Goal: Task Accomplishment & Management: Manage account settings

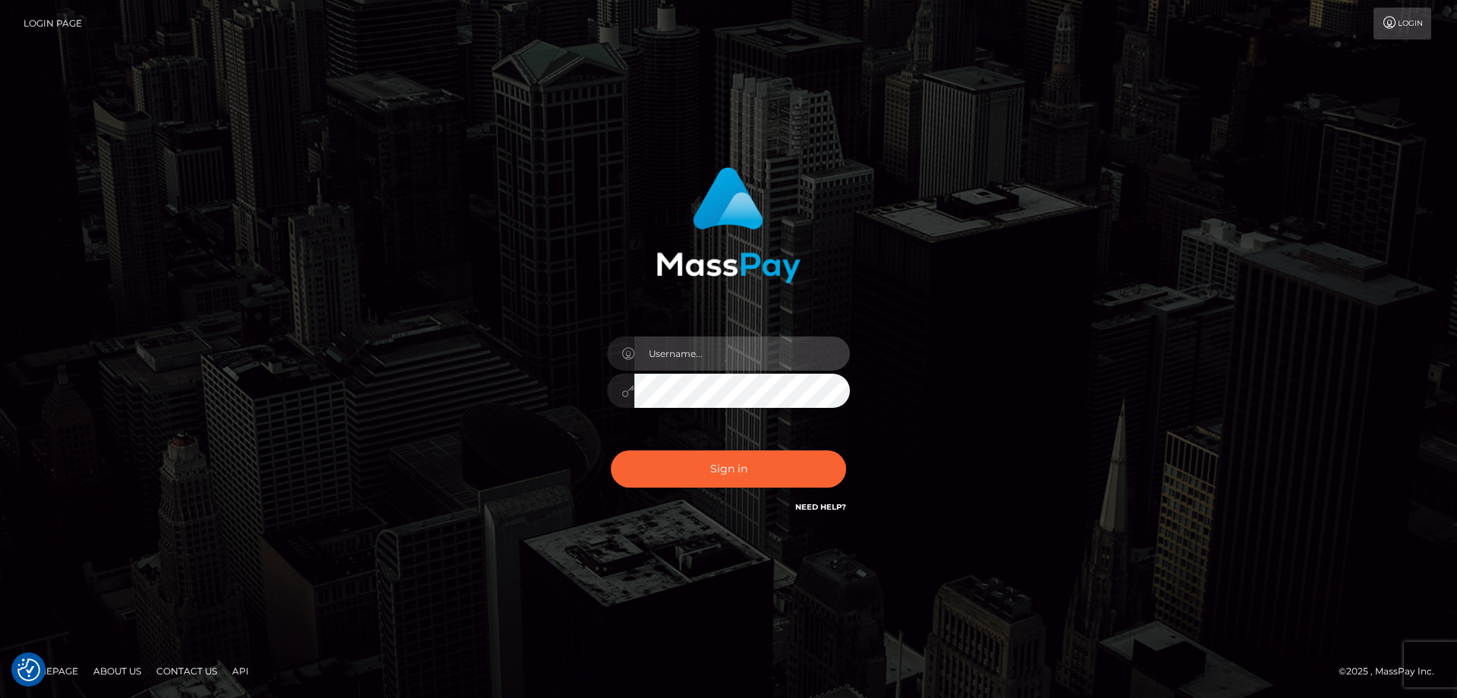
type input "[PERSON_NAME].Cirnat"
click at [848, 443] on div at bounding box center [709, 494] width 311 height 173
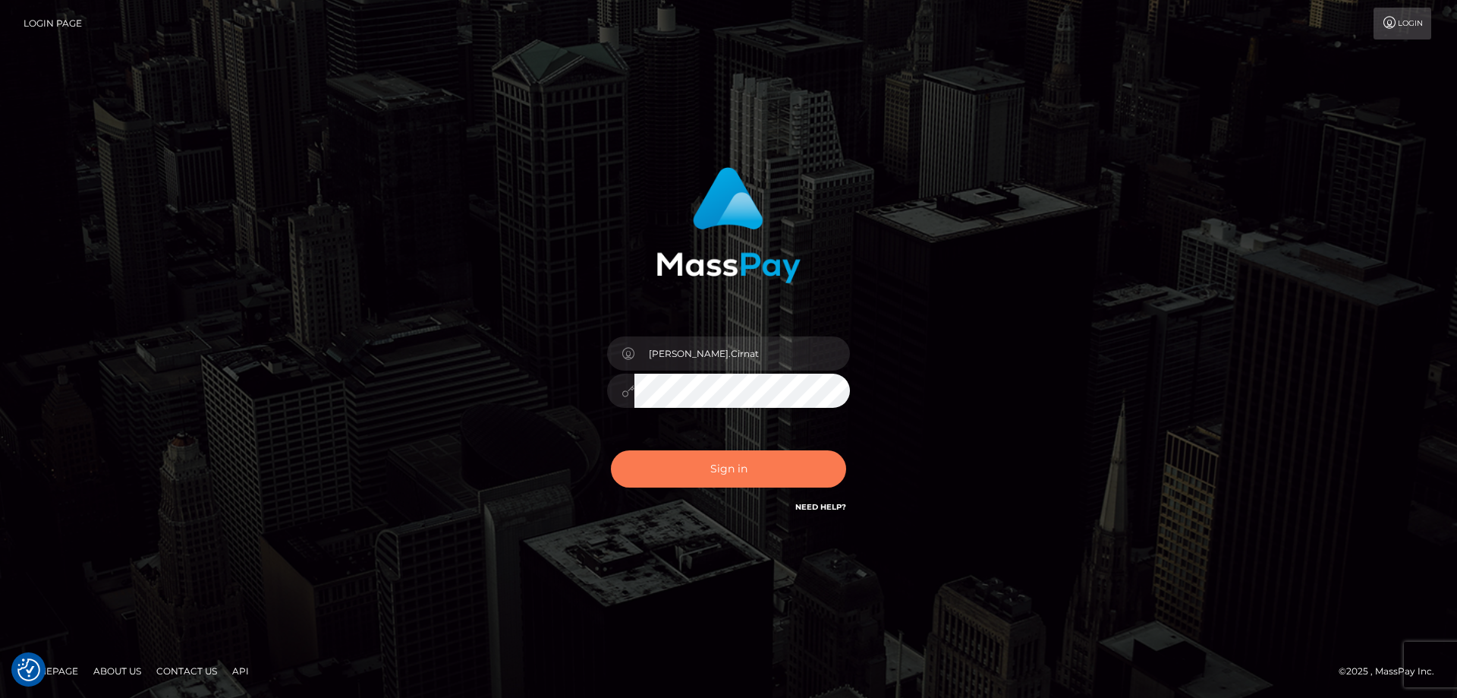
click at [751, 474] on button "Sign in" at bounding box center [728, 468] width 235 height 37
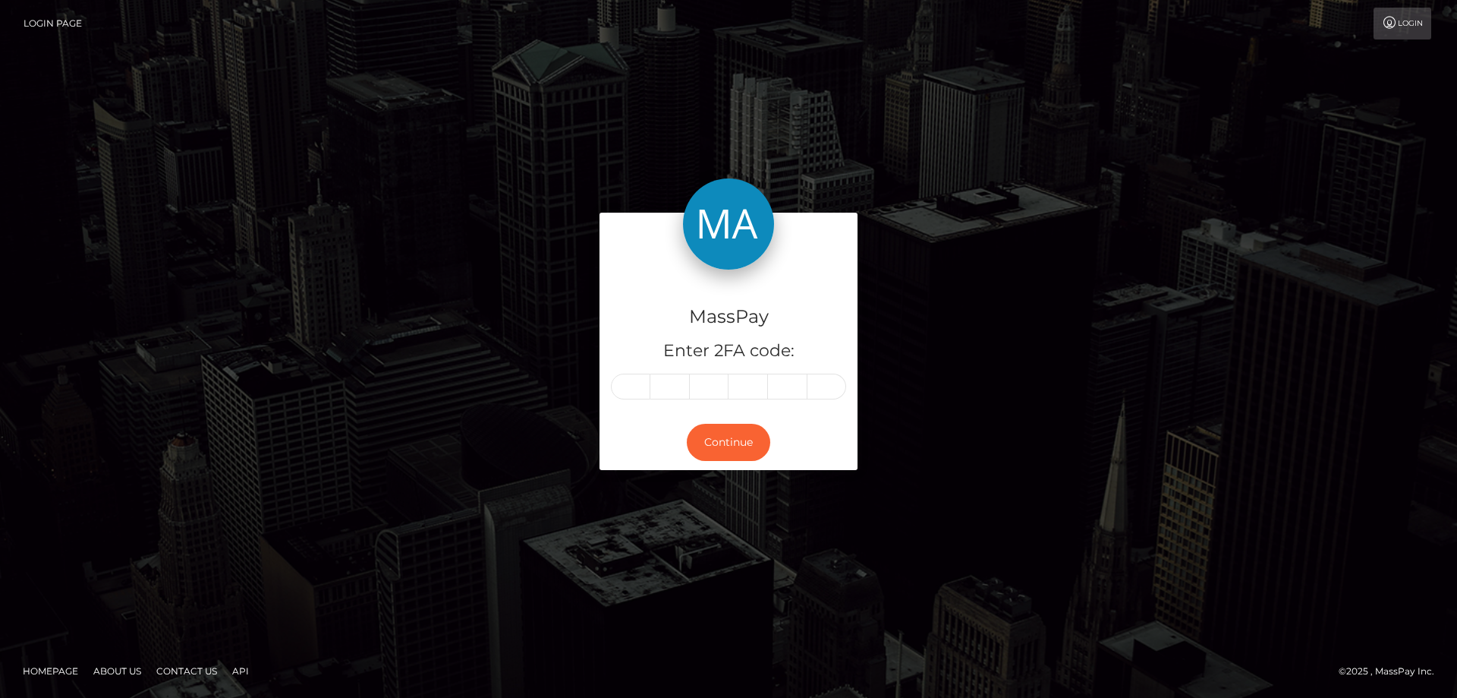
drag, startPoint x: 121, startPoint y: 320, endPoint x: 136, endPoint y: 308, distance: 18.4
click at [121, 315] on div "MassPay Enter 2FA code: Continue" at bounding box center [728, 349] width 1457 height 500
click at [635, 392] on input "text" at bounding box center [630, 386] width 39 height 26
type input "6"
type input "0"
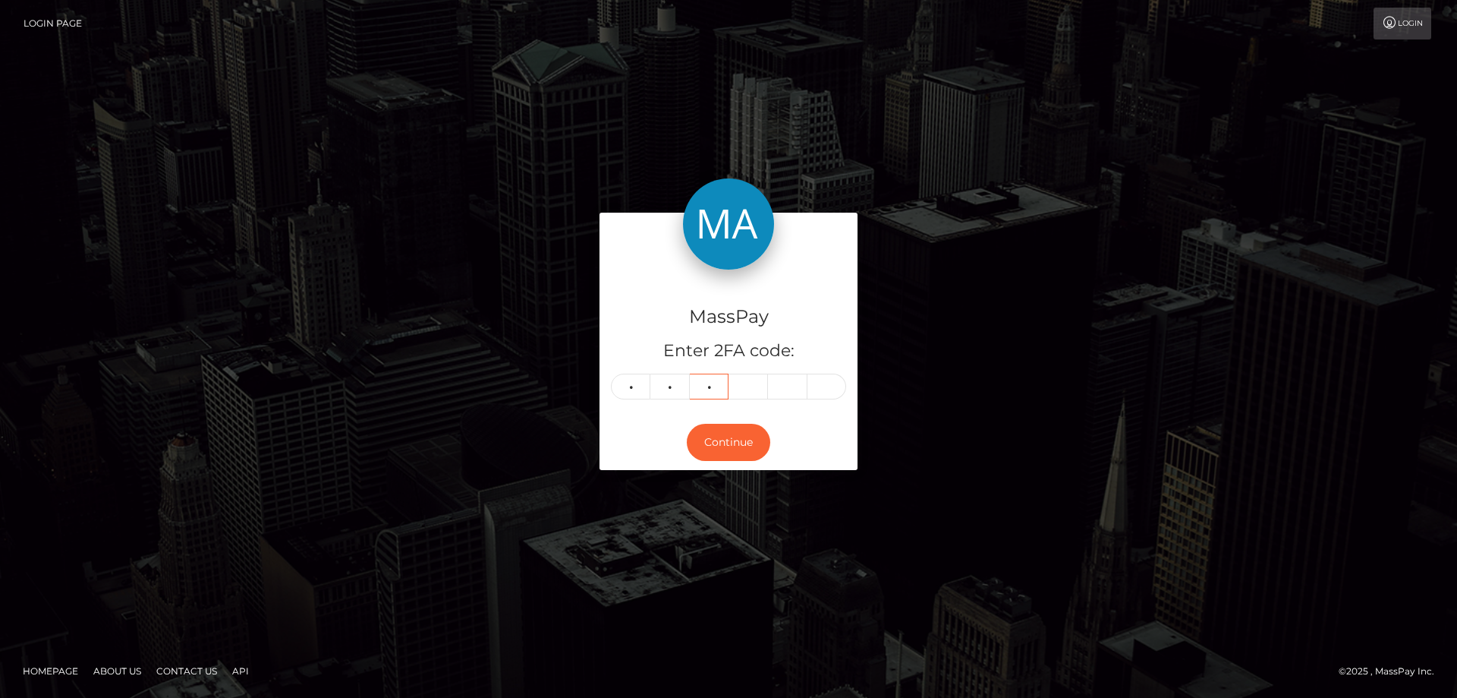
type input "2"
type input "3"
type input "6"
type input "1"
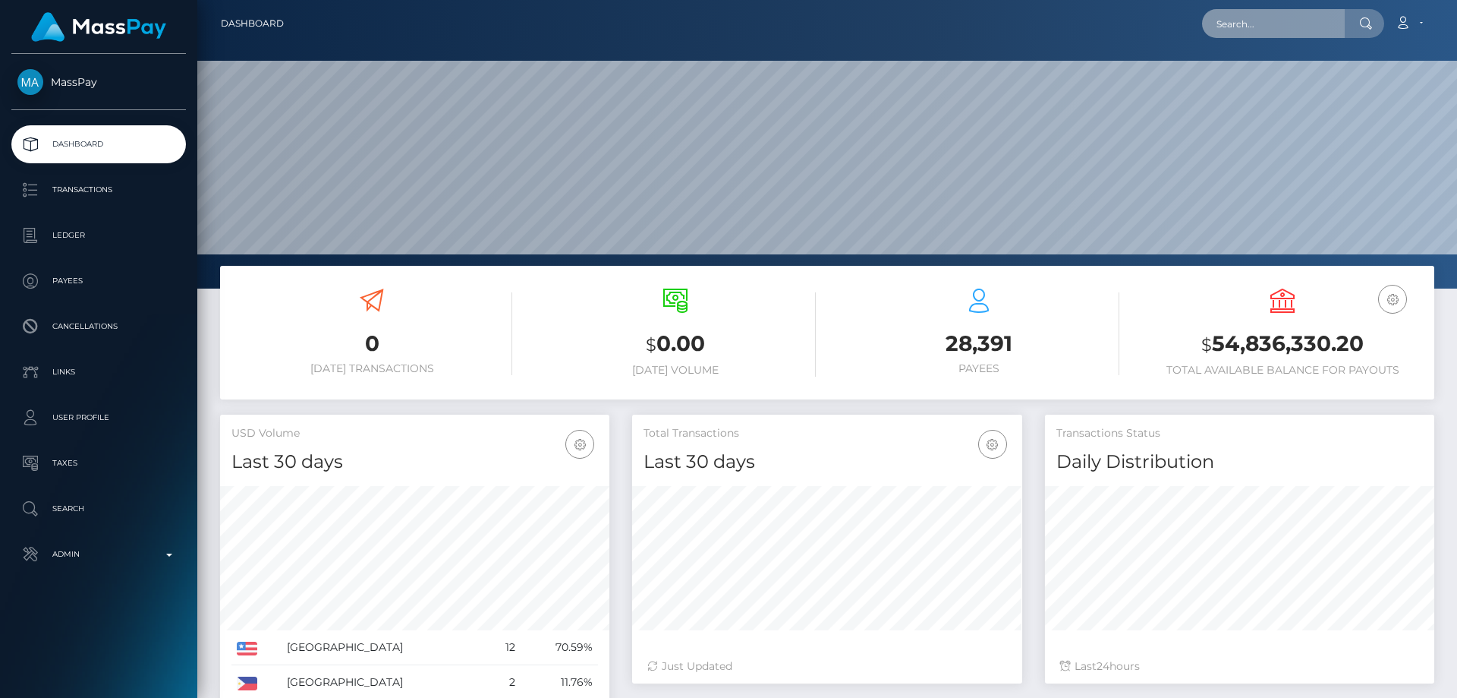
scroll to position [269, 390]
paste input "83a42a4f-7c8c-431e-a8cd-b9842b8a1015"
type input "83a42a4f-7c8c-431e-a8cd-b9842b8a1015"
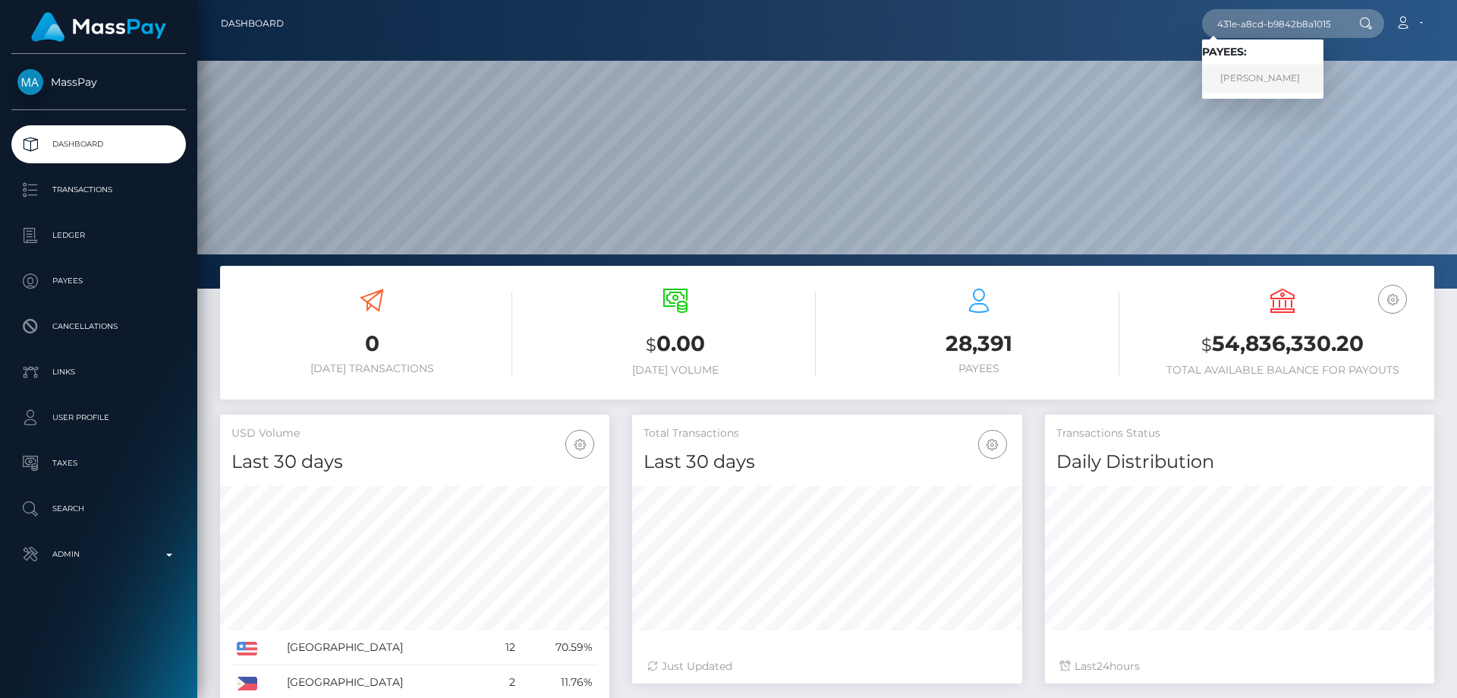
click at [1256, 83] on link "Rita Fajardo" at bounding box center [1262, 79] width 121 height 28
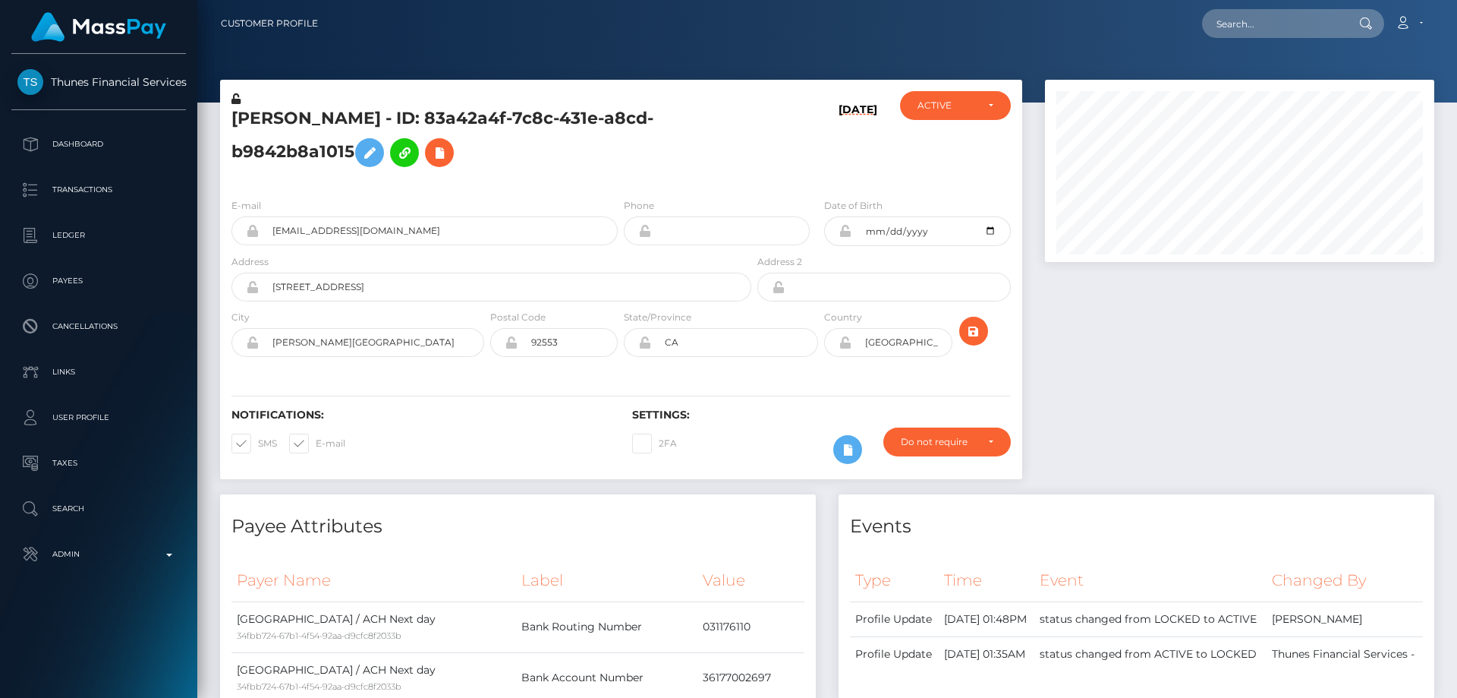
scroll to position [182, 390]
click at [484, 147] on h5 "Rita Fajardo - ID: 83a42a4f-7c8c-431e-a8cd-b9842b8a1015" at bounding box center [487, 141] width 512 height 68
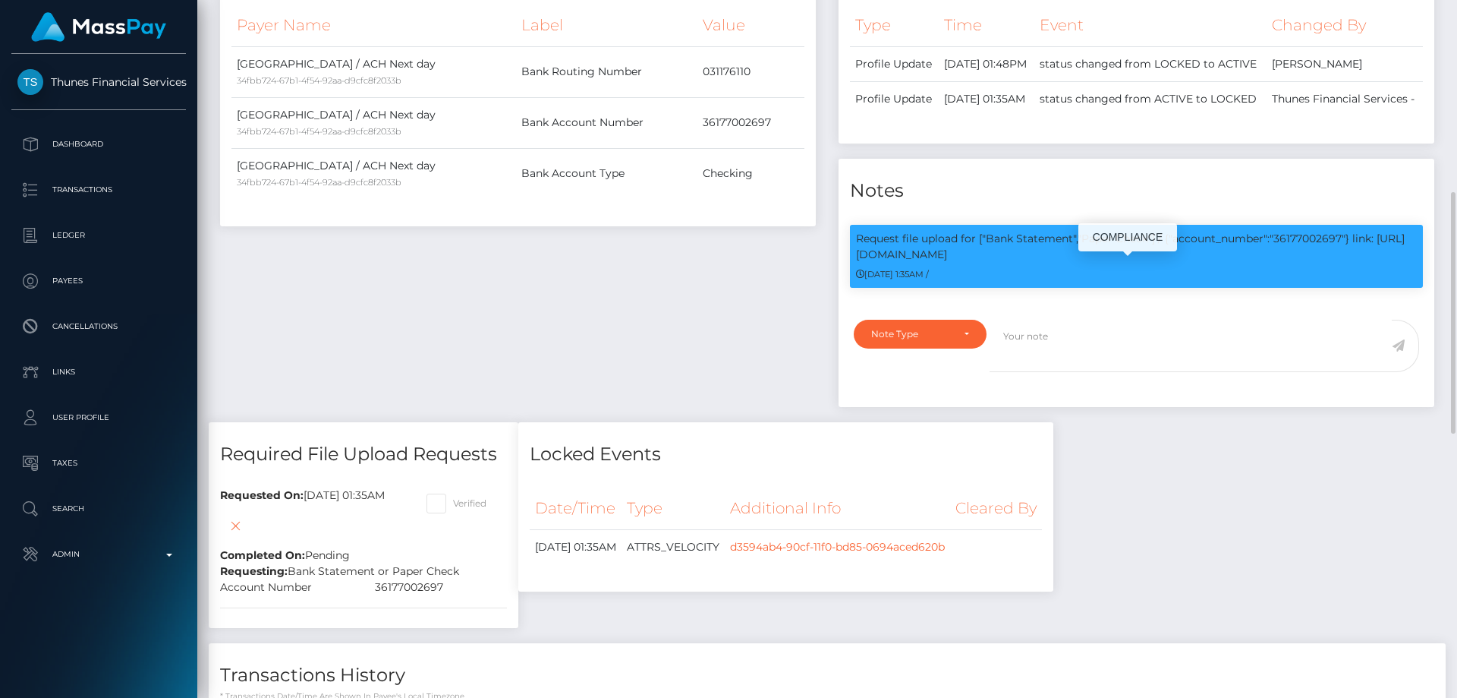
drag, startPoint x: 1290, startPoint y: 273, endPoint x: 1308, endPoint y: 273, distance: 17.5
click at [1308, 263] on p "Request file upload for ["Bank Statement","Paper Check"] / {"account_number":"3…" at bounding box center [1136, 247] width 561 height 32
click at [1299, 263] on p "Request file upload for ["Bank Statement","Paper Check"] / {"account_number":"3…" at bounding box center [1136, 247] width 561 height 32
drag, startPoint x: 1274, startPoint y: 266, endPoint x: 1348, endPoint y: 268, distance: 74.4
click at [1348, 263] on p "Request file upload for ["Bank Statement","Paper Check"] / {"account_number":"3…" at bounding box center [1136, 247] width 561 height 32
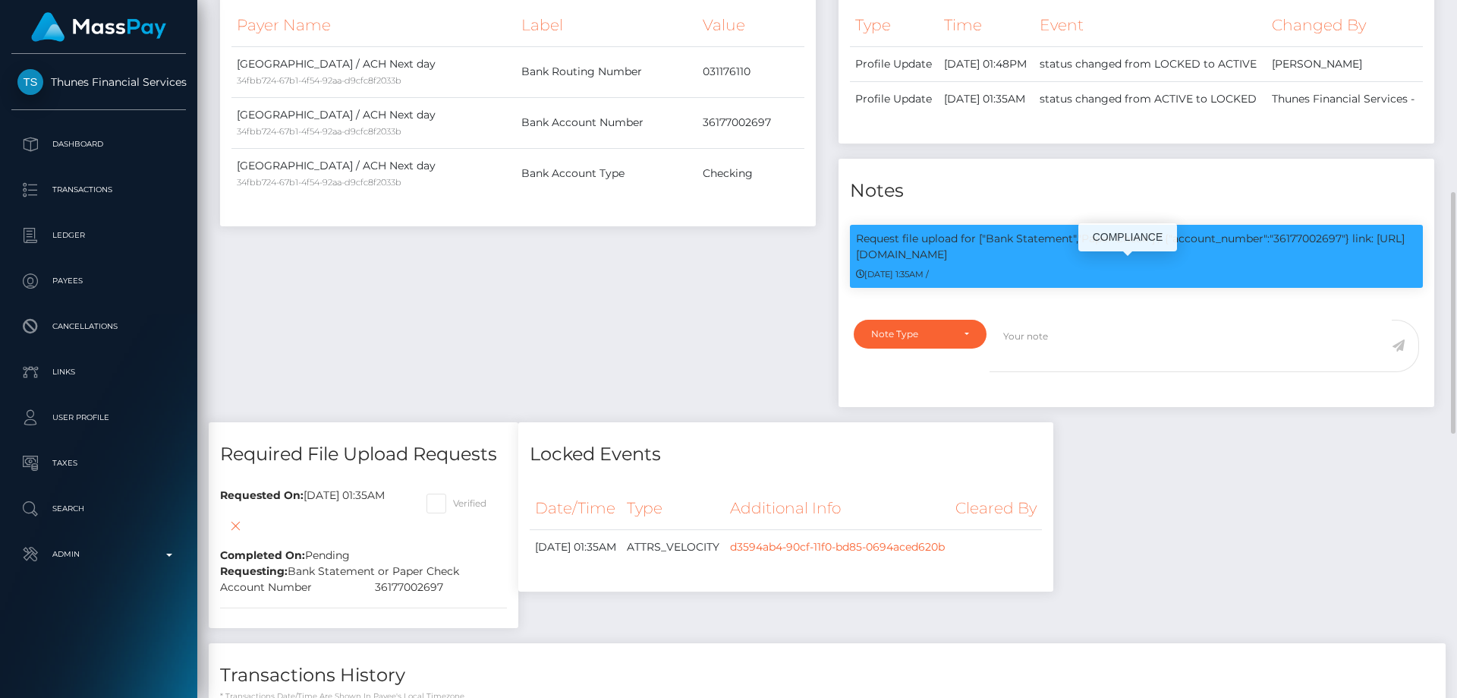
click at [1303, 263] on p "Request file upload for ["Bank Statement","Paper Check"] / {"account_number":"3…" at bounding box center [1136, 247] width 561 height 32
click at [1292, 263] on p "Request file upload for ["Bank Statement","Paper Check"] / {"account_number":"3…" at bounding box center [1136, 247] width 561 height 32
click at [666, 348] on div "Payee Attributes Payer Name Label Value United States / ACH Next day 34fbb724-6…" at bounding box center [518, 180] width 619 height 483
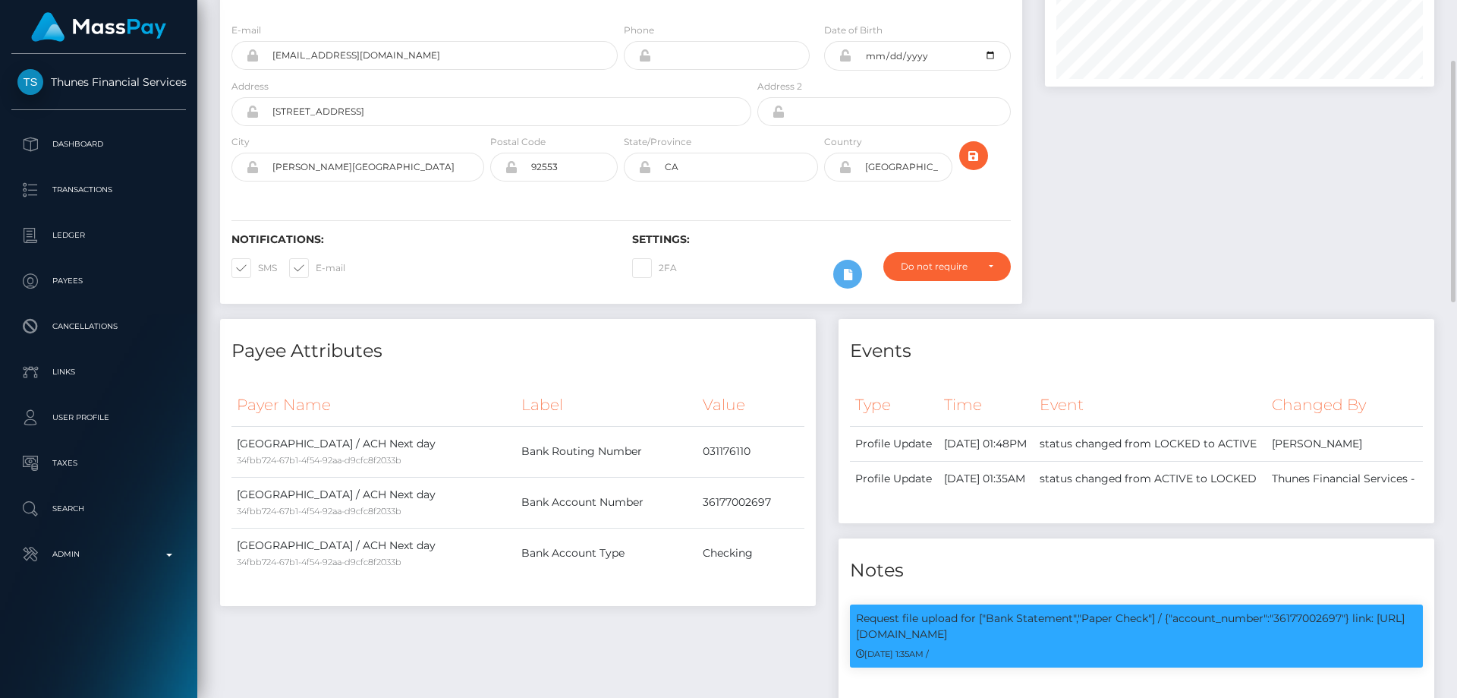
scroll to position [0, 0]
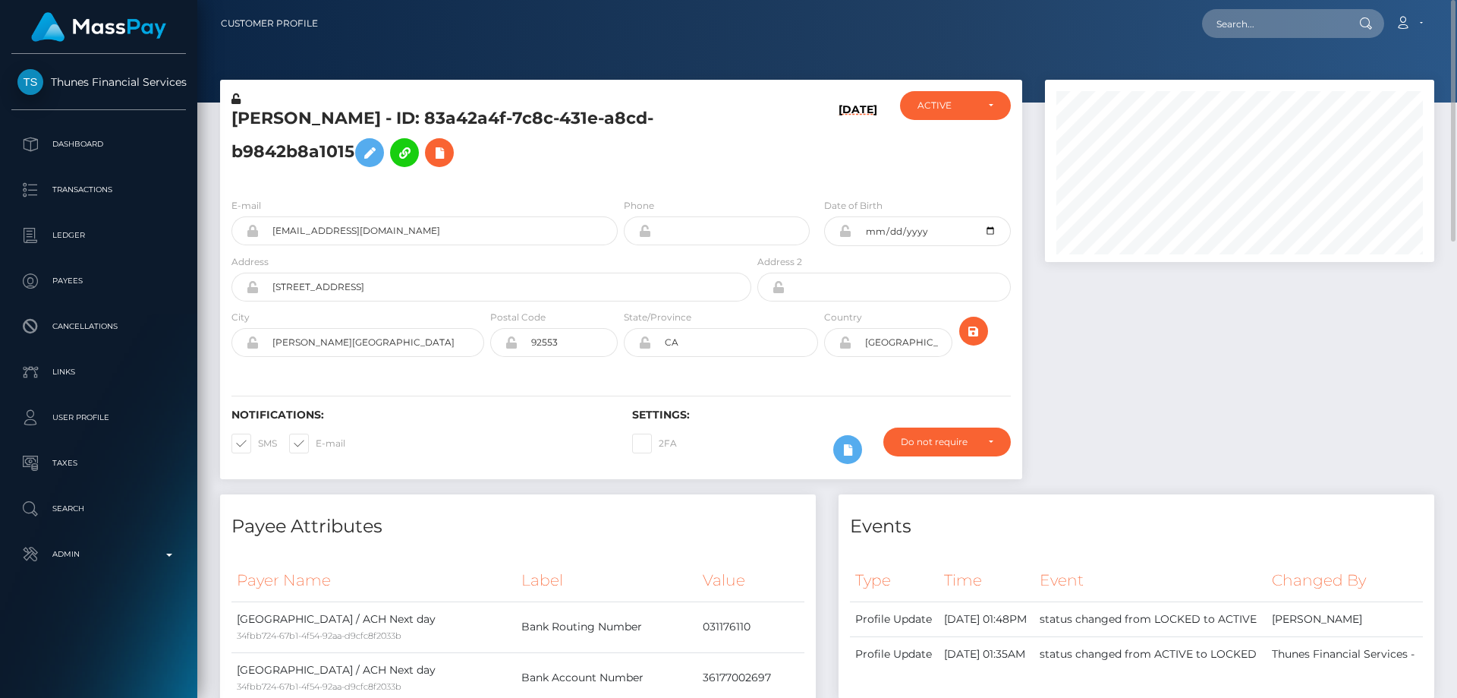
click at [496, 164] on h5 "Rita Fajardo - ID: 83a42a4f-7c8c-431e-a8cd-b9842b8a1015" at bounding box center [487, 141] width 512 height 68
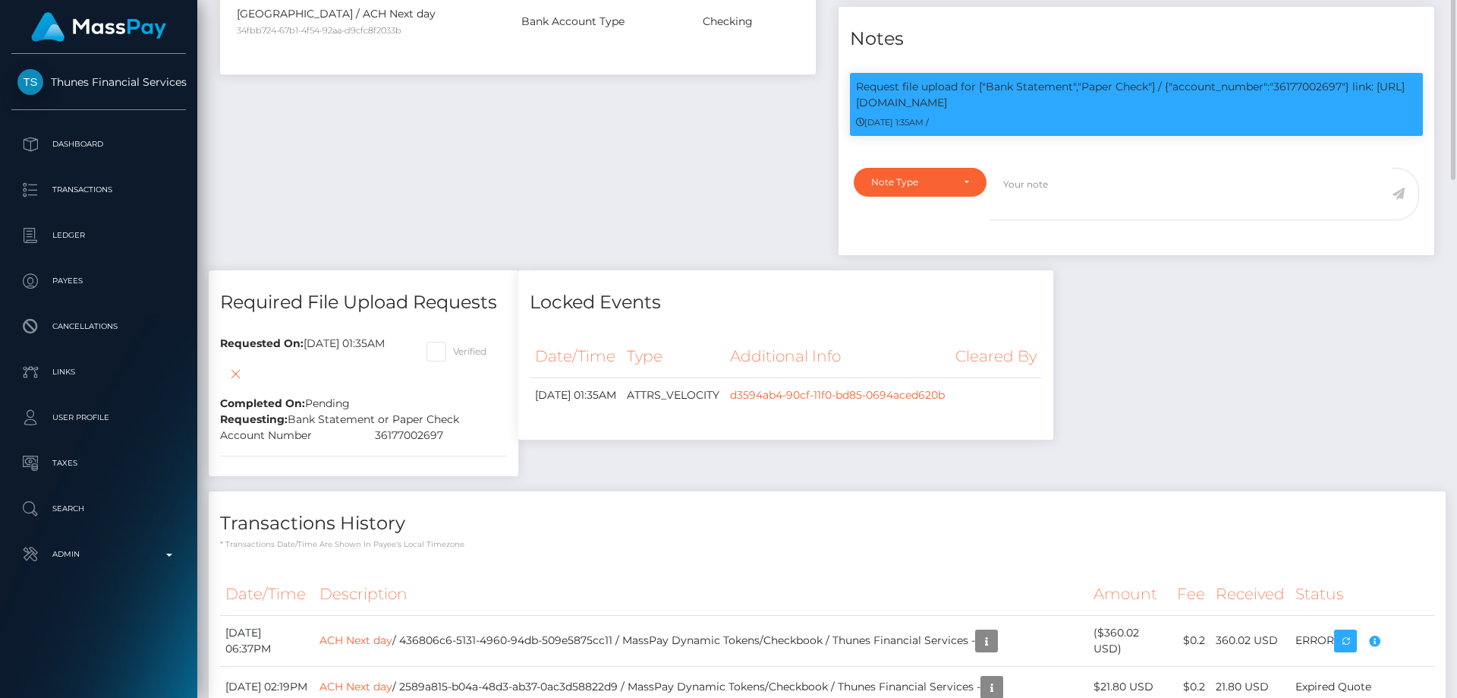
scroll to position [182, 390]
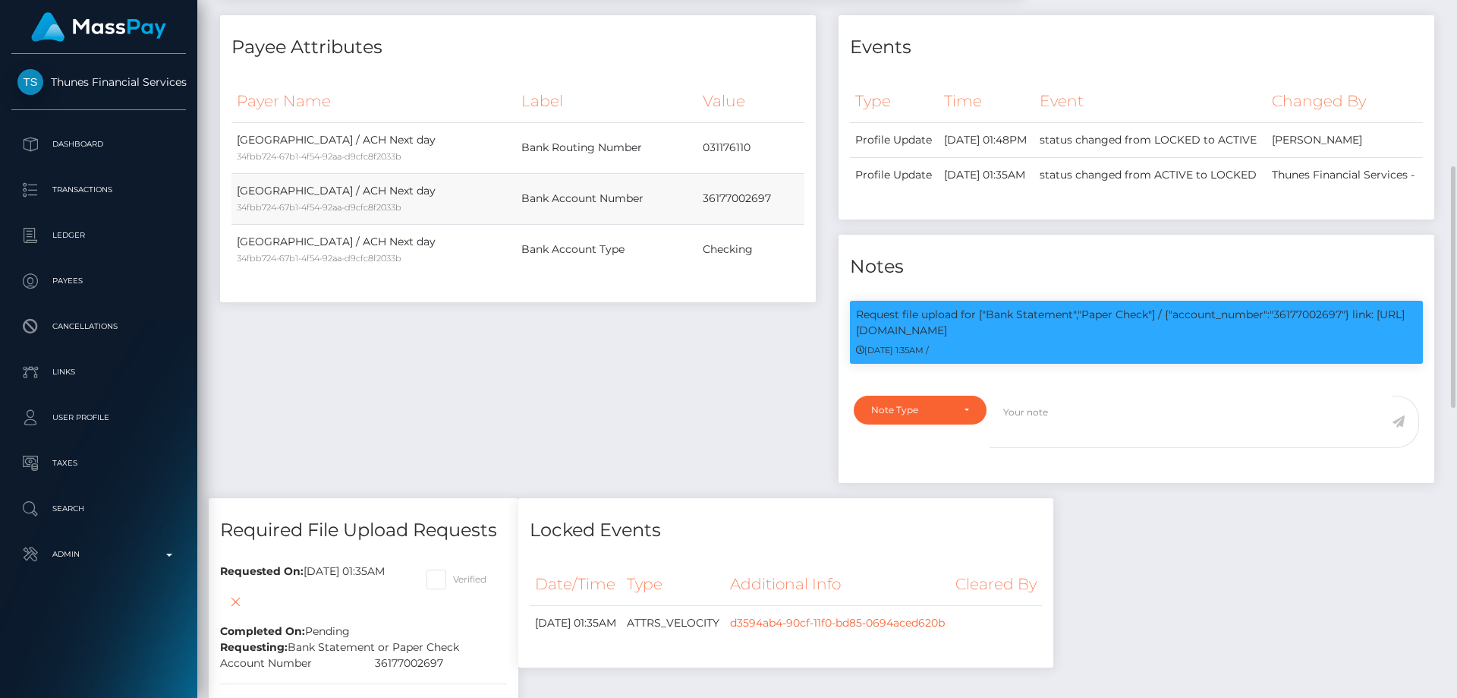
drag, startPoint x: 673, startPoint y: 202, endPoint x: 779, endPoint y: 194, distance: 105.8
click at [779, 194] on tr "United States / ACH Next day 34fbb724-67b1-4f54-92aa-d9cfc8f2033b Bank Account …" at bounding box center [517, 198] width 573 height 51
click at [654, 328] on div "Payee Attributes Payer Name Label Value United States / ACH Next day 34fbb724-6…" at bounding box center [518, 256] width 619 height 483
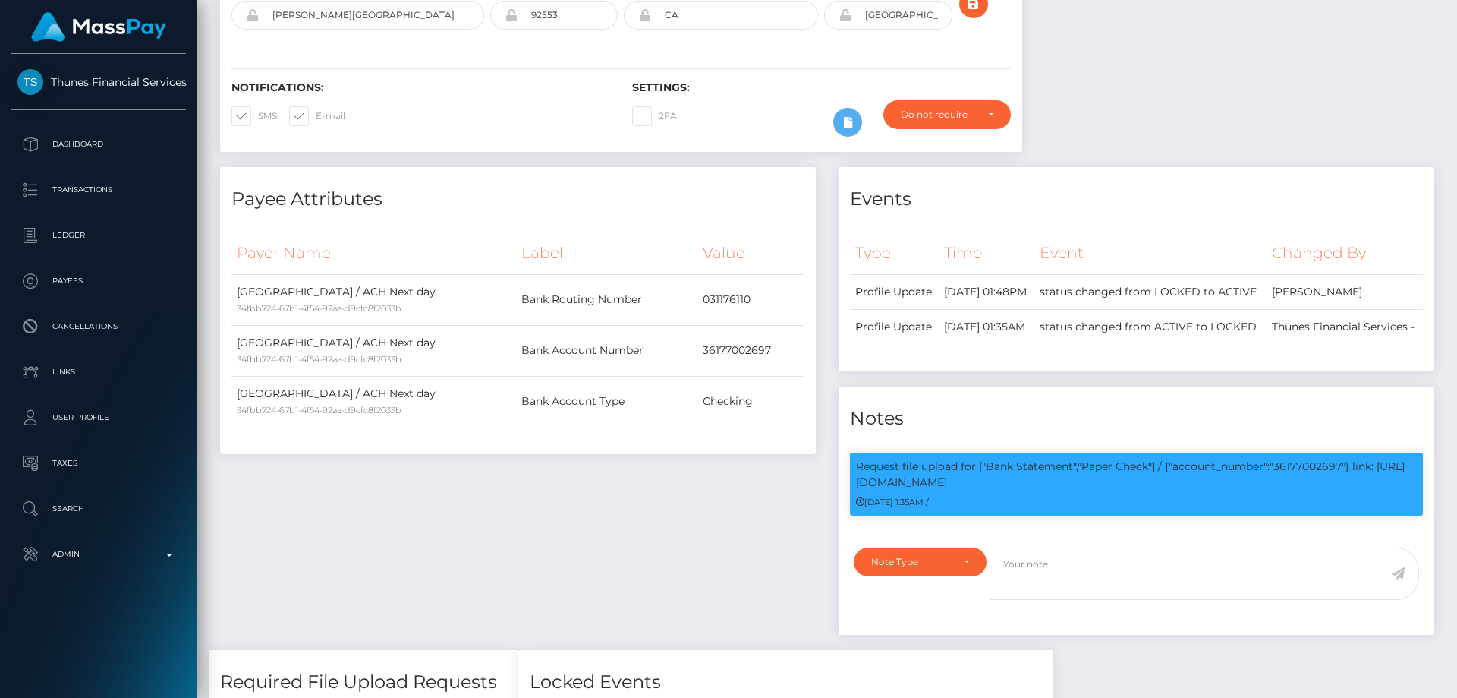
scroll to position [0, 0]
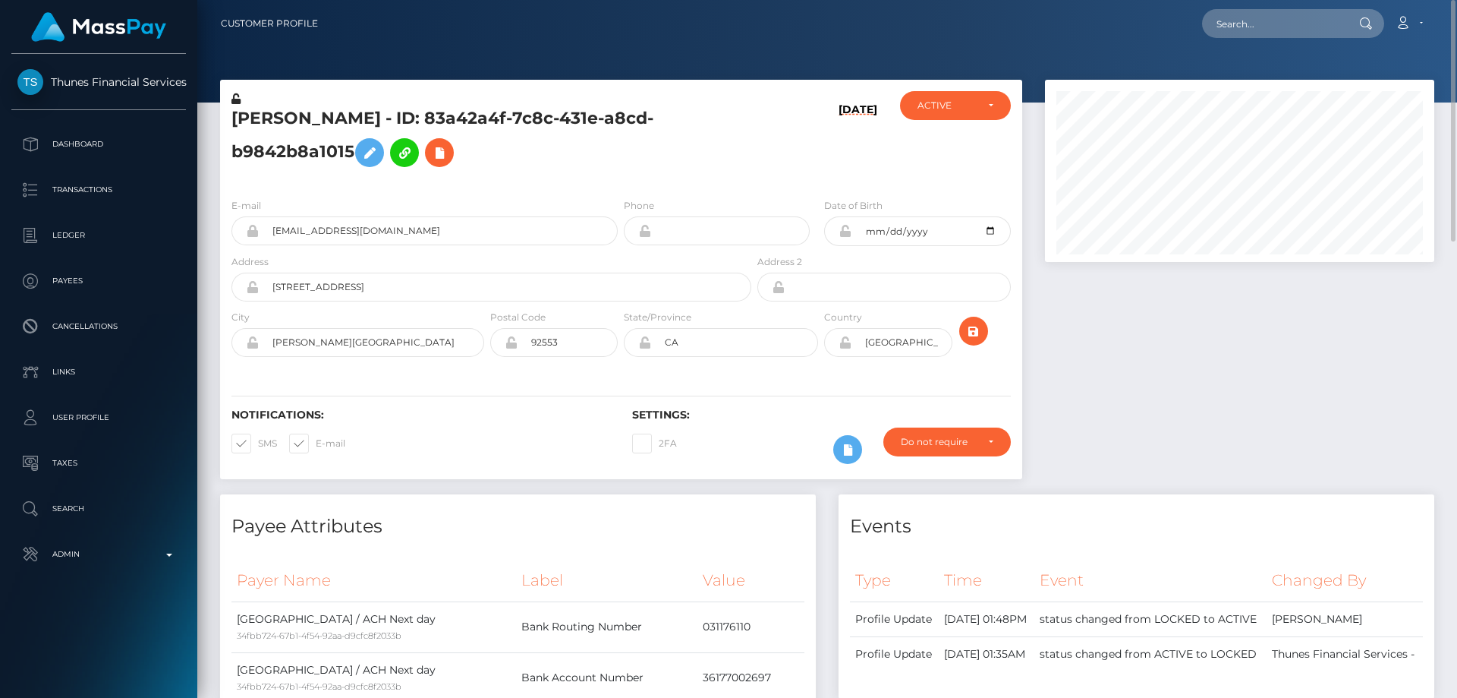
click at [1268, 433] on div at bounding box center [1240, 287] width 412 height 414
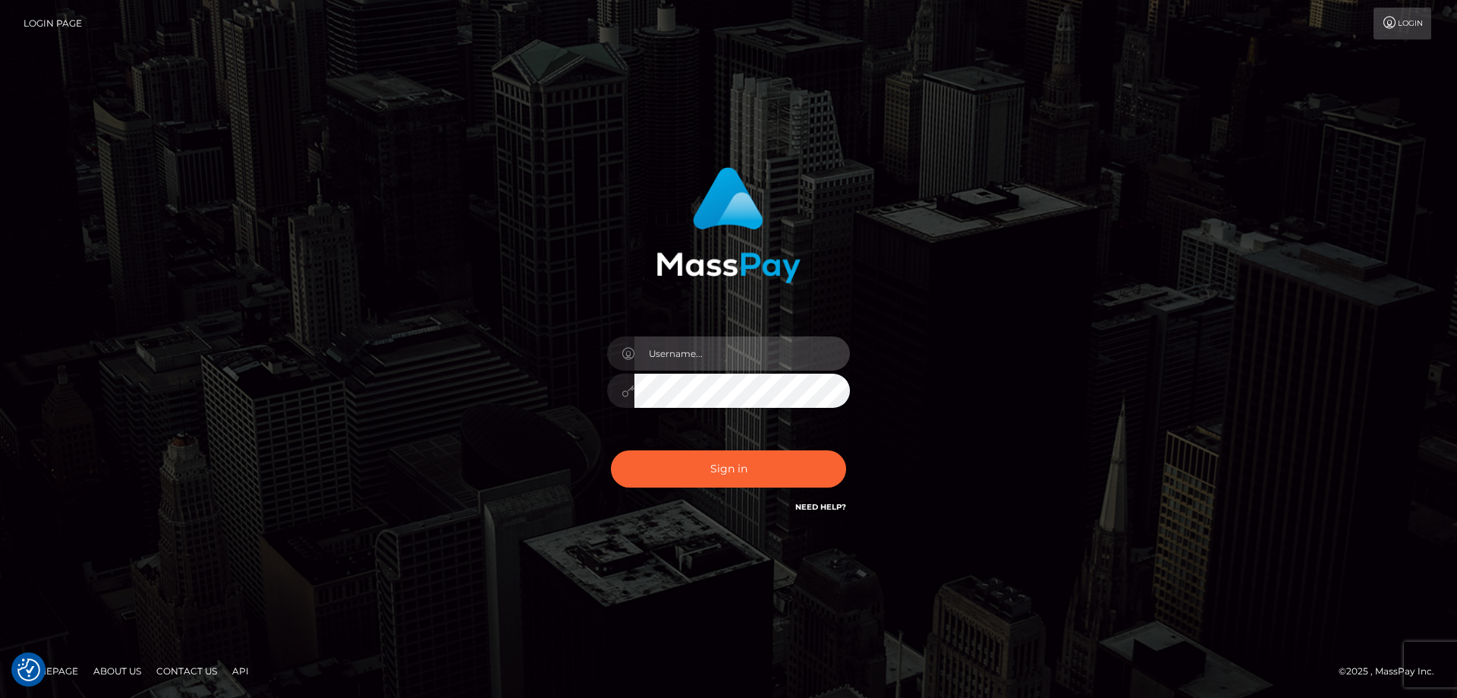
type input "Dan.Cirnat"
click at [846, 444] on div at bounding box center [709, 494] width 311 height 173
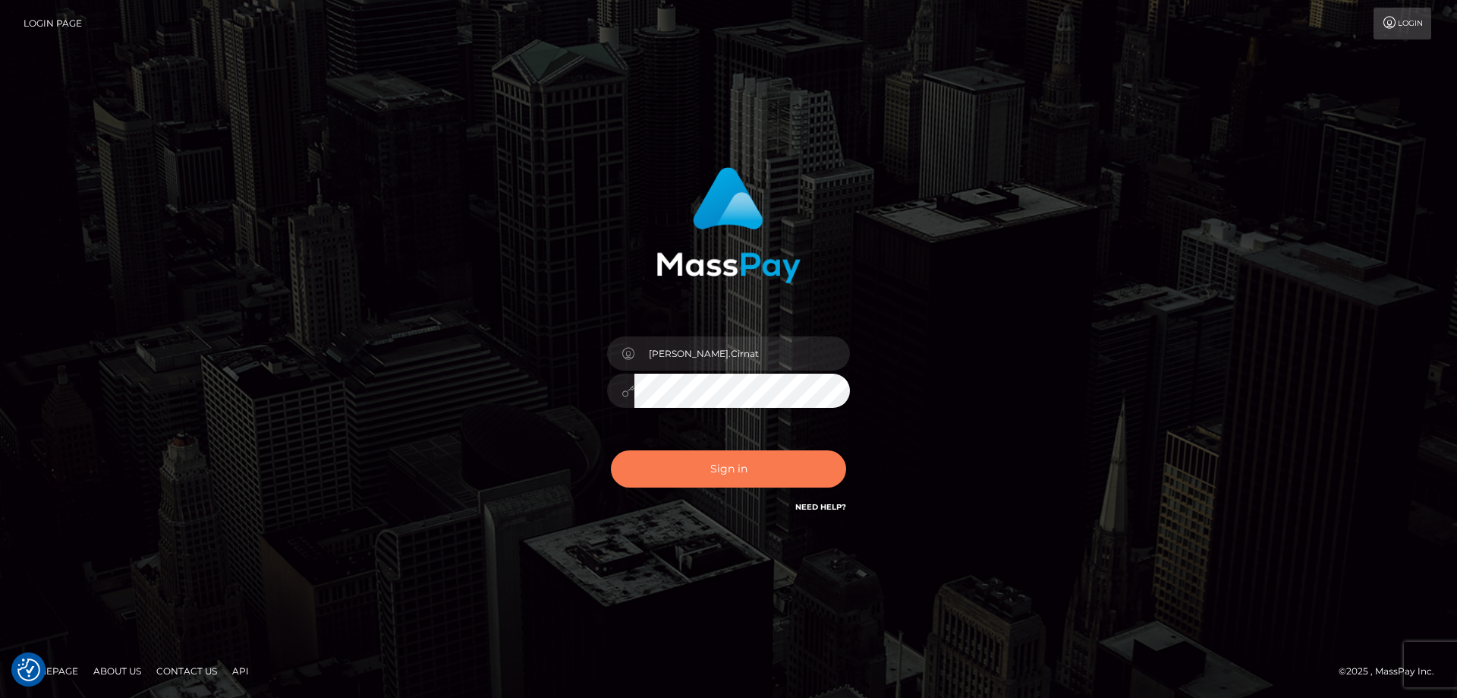
click at [668, 471] on button "Sign in" at bounding box center [728, 468] width 235 height 37
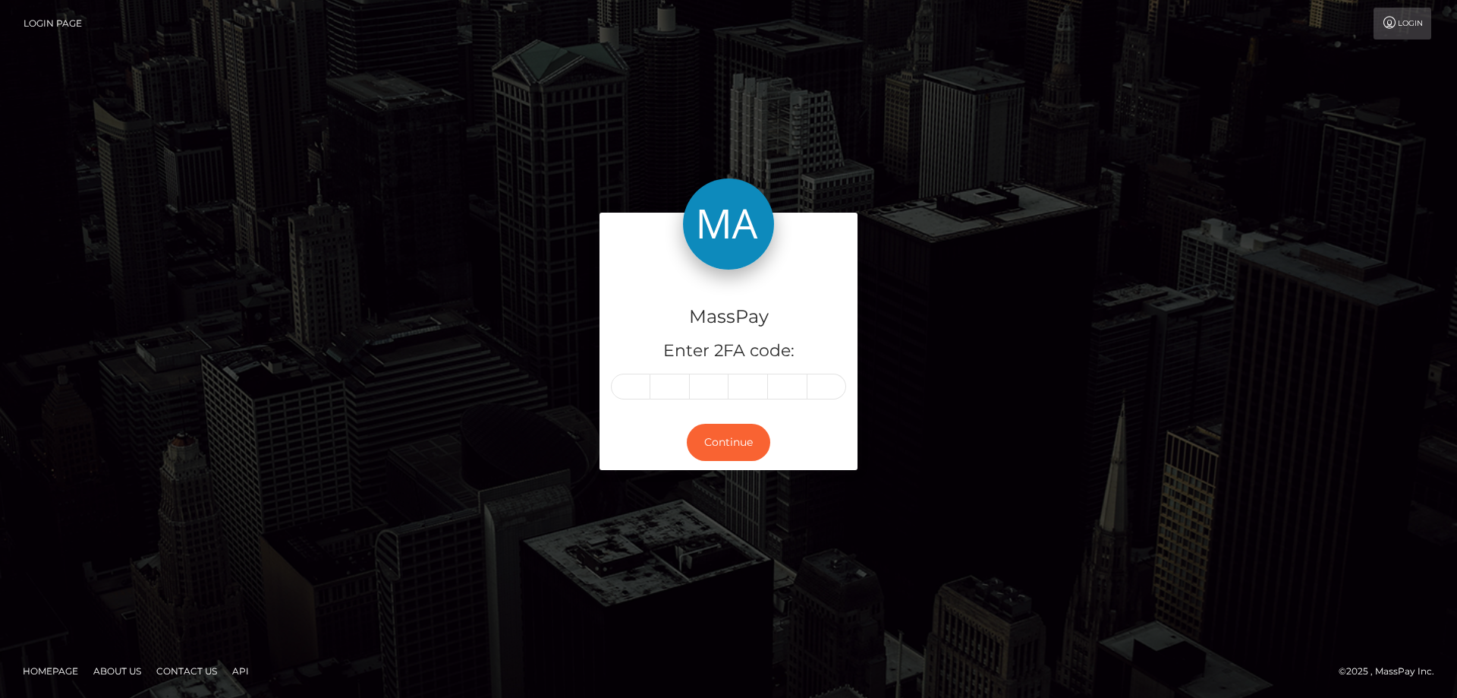
click at [617, 383] on input "text" at bounding box center [630, 386] width 39 height 26
type input "1"
type input "2"
type input "5"
type input "2"
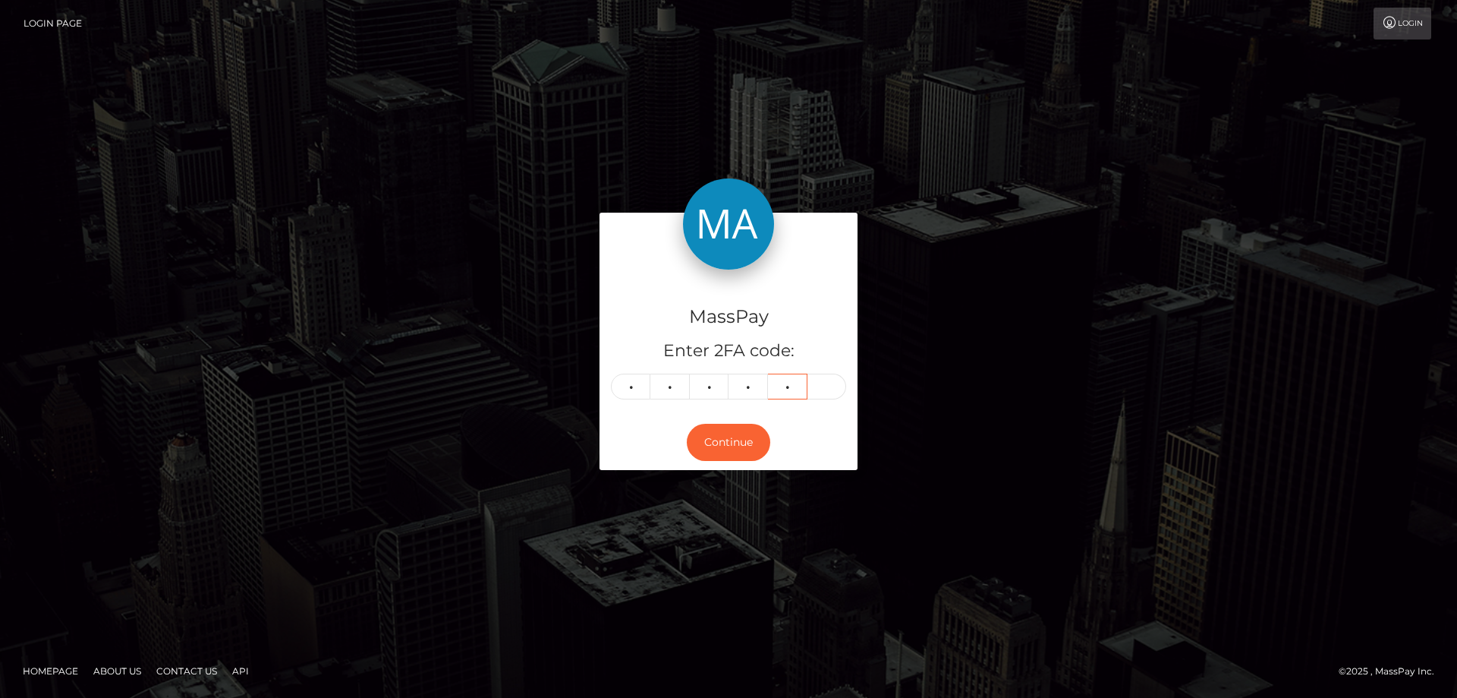
type input "8"
type input "5"
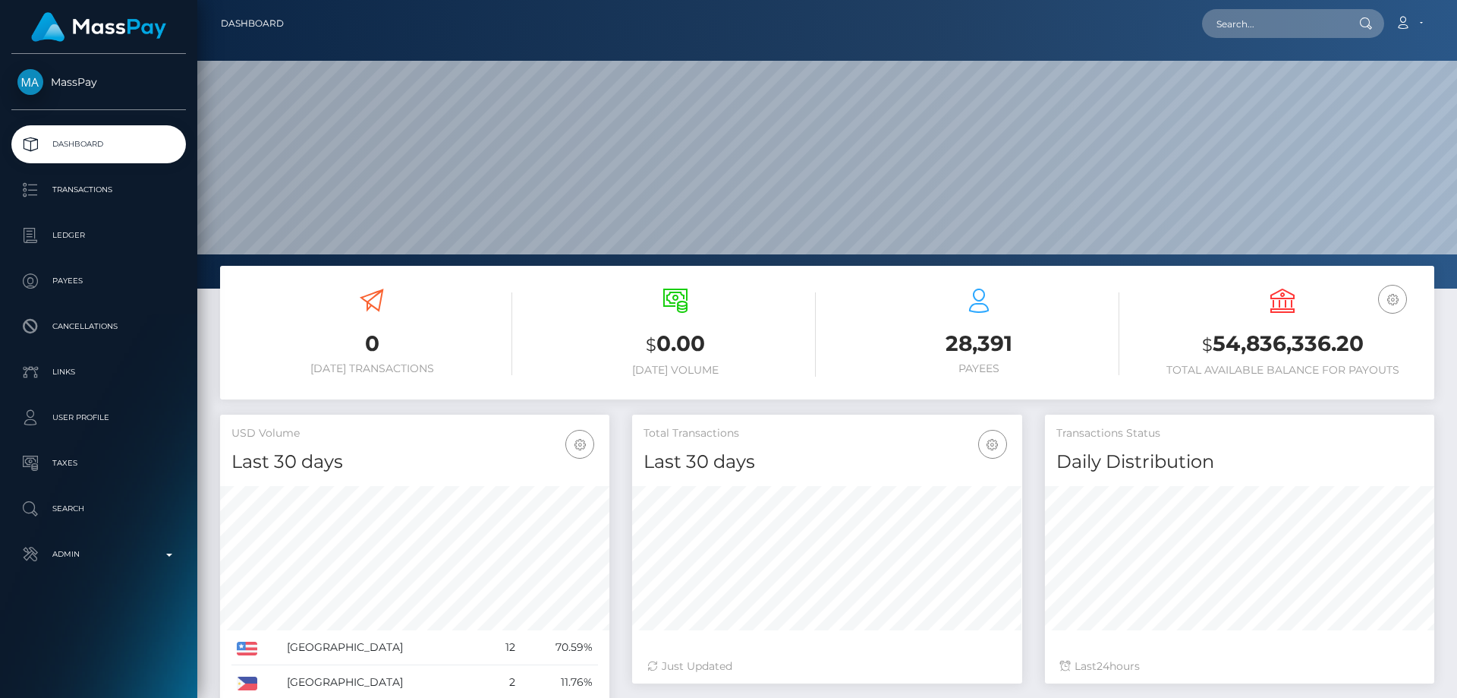
scroll to position [269, 390]
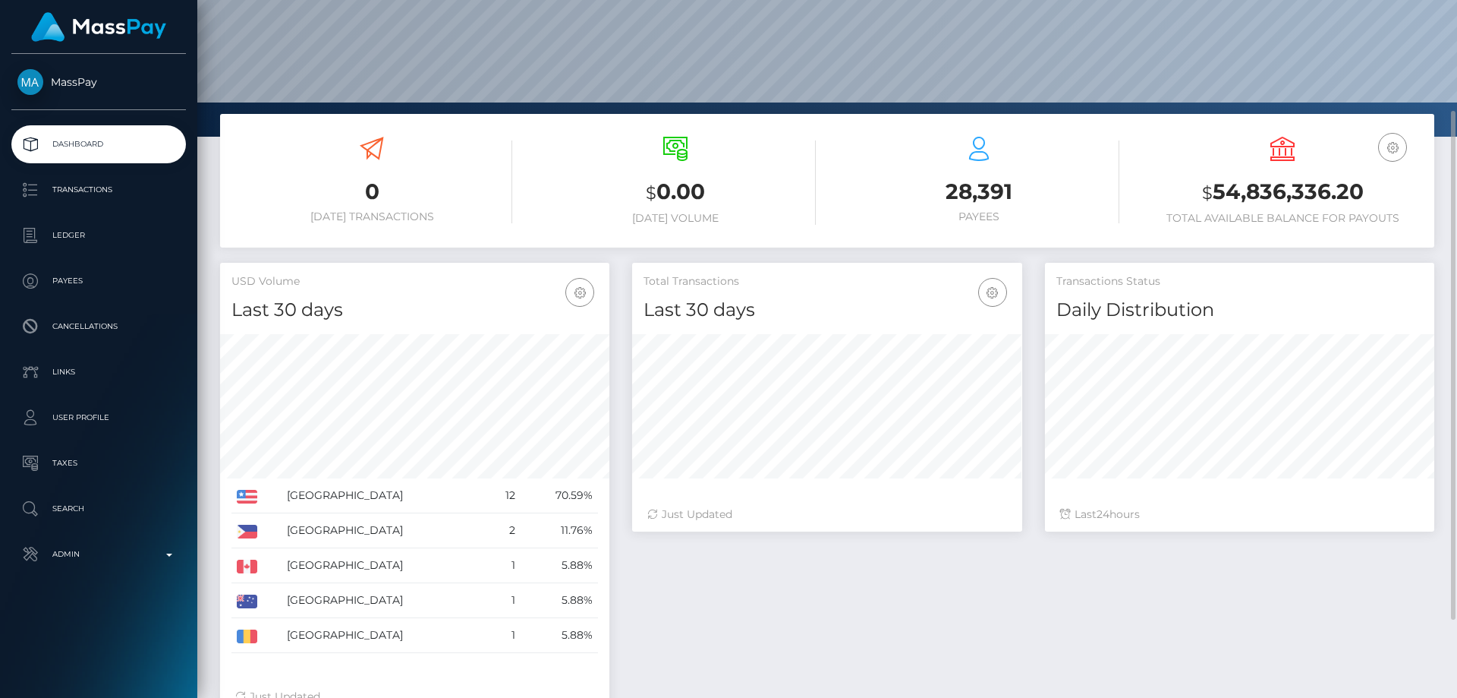
drag, startPoint x: 1226, startPoint y: 573, endPoint x: 1226, endPoint y: 562, distance: 10.6
click at [1226, 571] on div "Total Transactions Last 30 days Last 30 days Last 60 days Last 90 days 24" at bounding box center [1033, 496] width 825 height 466
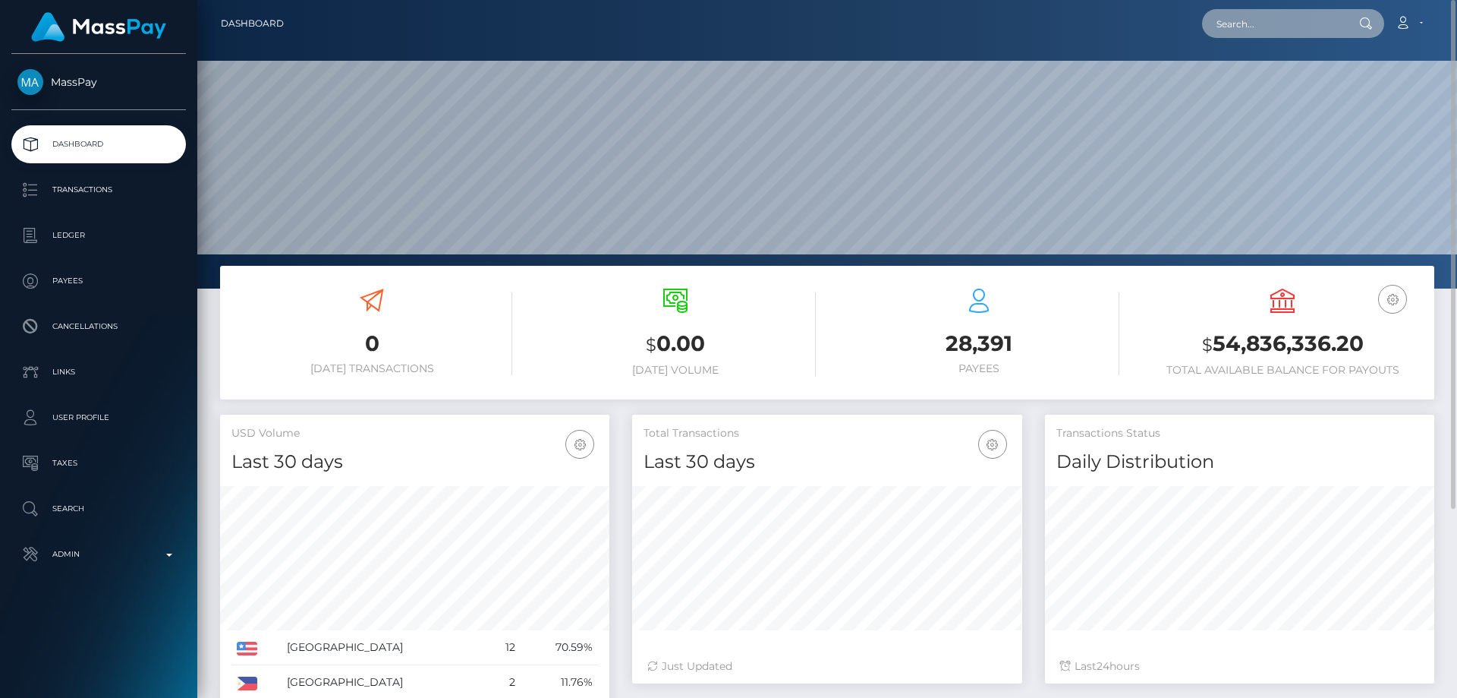
paste input "poact_rtaVHNN47jMl"
type input "poact_rtaVHNN47jMl"
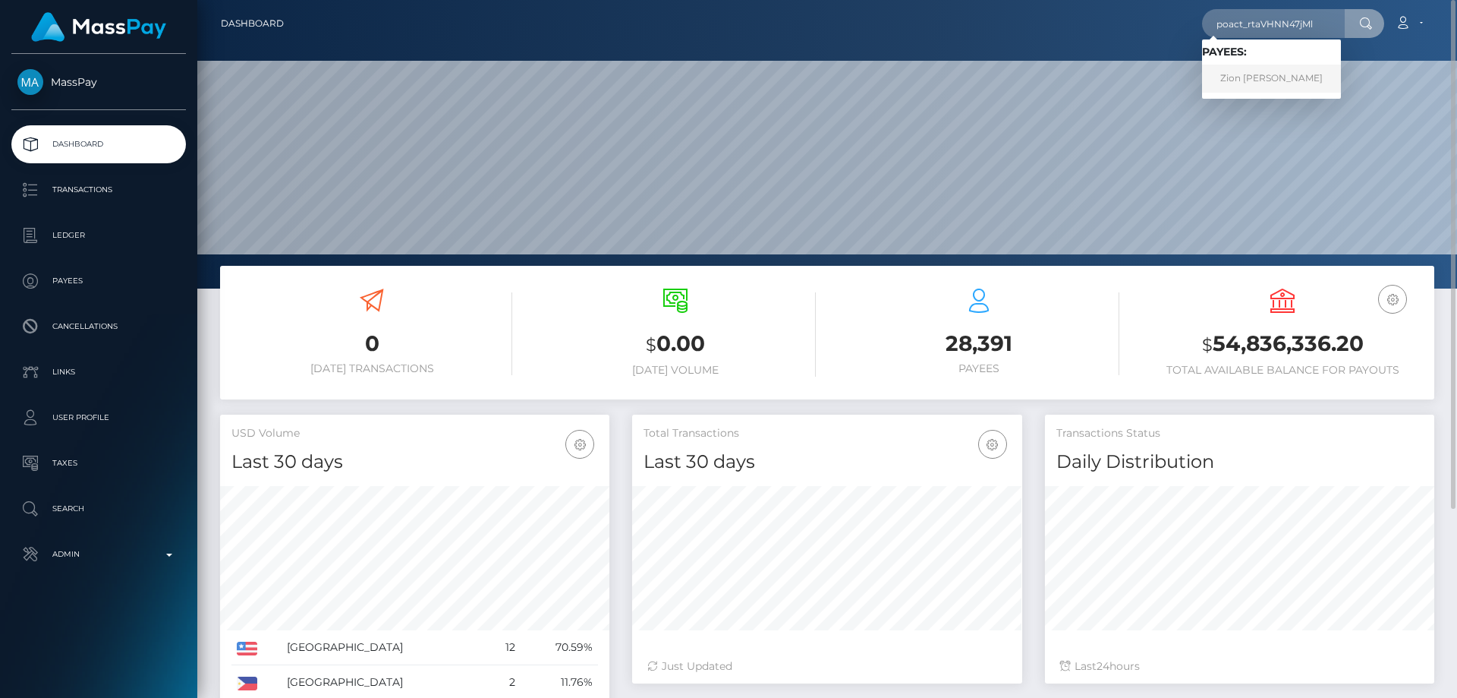
click at [1269, 83] on link "Zion Marco Gimena" at bounding box center [1271, 79] width 139 height 28
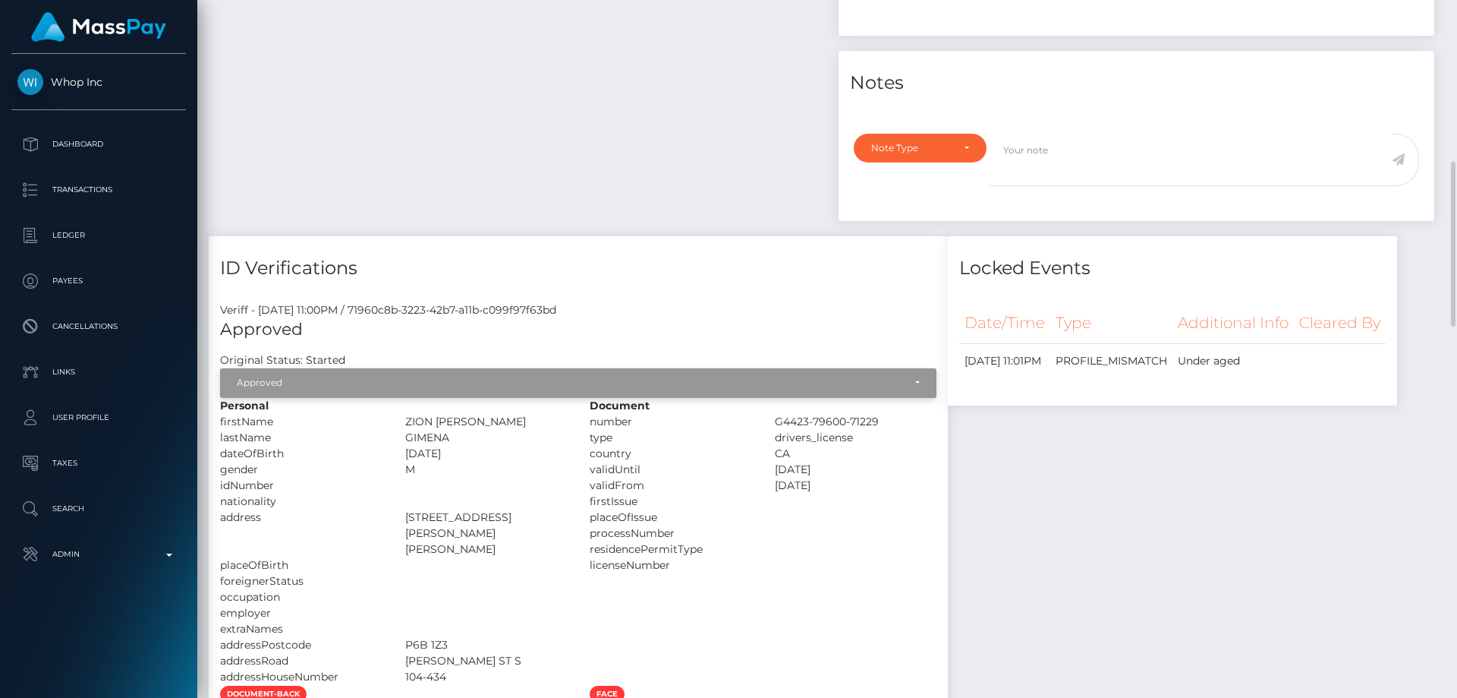
scroll to position [911, 0]
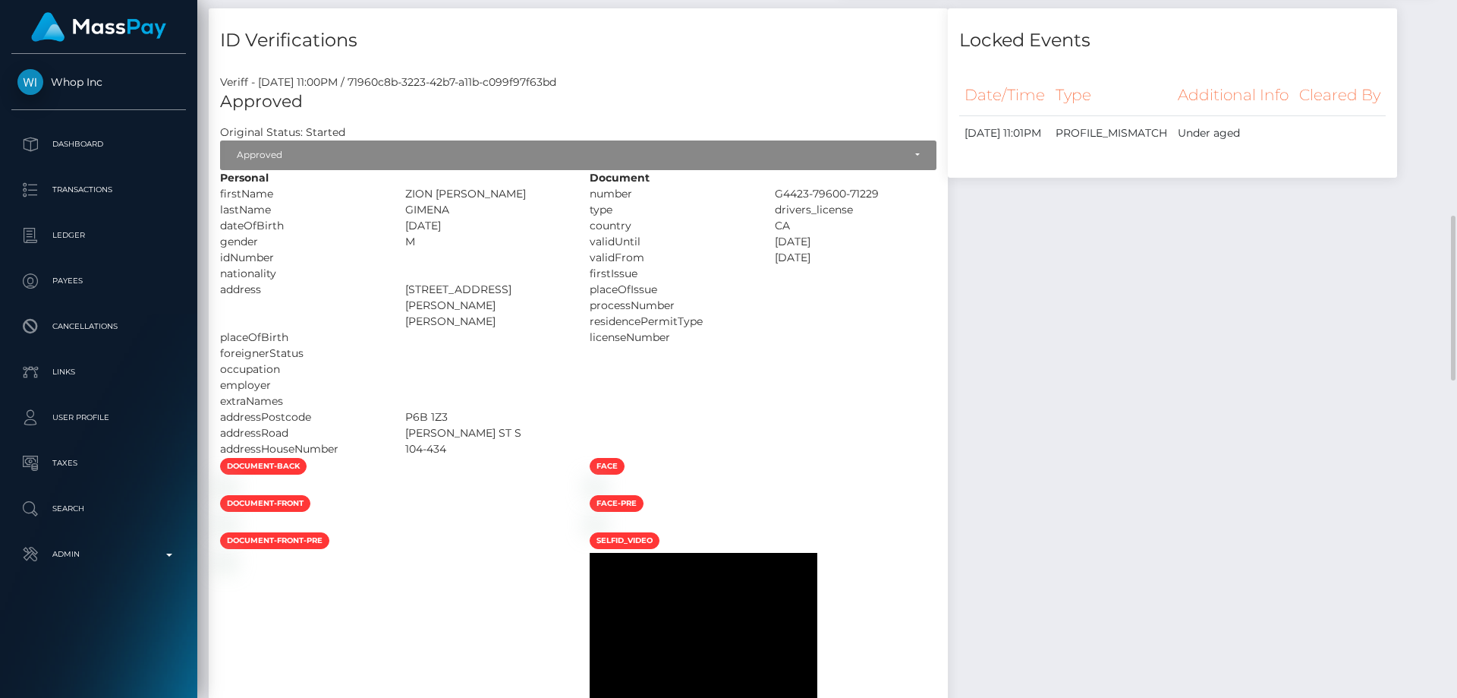
click at [948, 368] on div "Document number G4423-79600-71229 type" at bounding box center [763, 313] width 370 height 287
drag, startPoint x: 505, startPoint y: 307, endPoint x: 741, endPoint y: 290, distance: 236.7
click at [578, 290] on div "Personal firstName ZION MARCO SAROMINES lastName" at bounding box center [394, 313] width 370 height 287
click at [579, 393] on div at bounding box center [486, 401] width 185 height 16
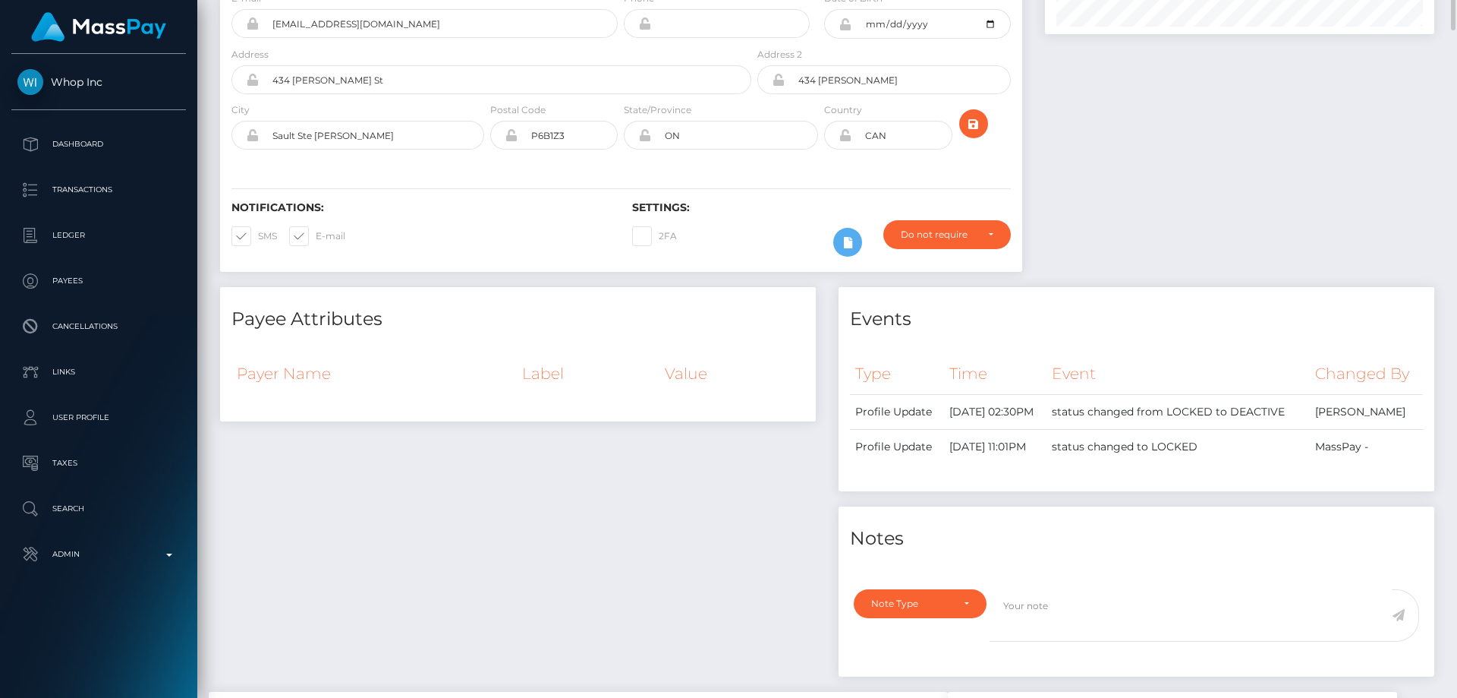
scroll to position [0, 0]
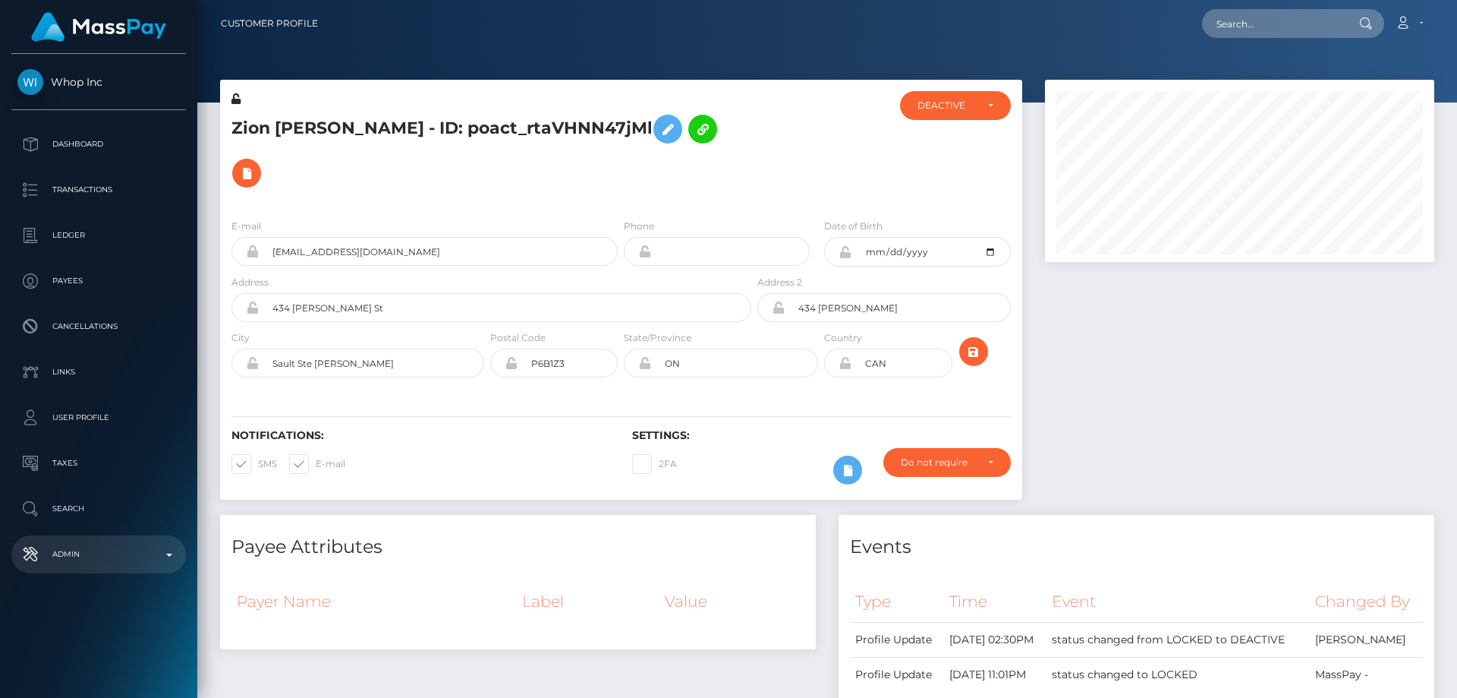
click at [114, 555] on p "Admin" at bounding box center [98, 554] width 162 height 23
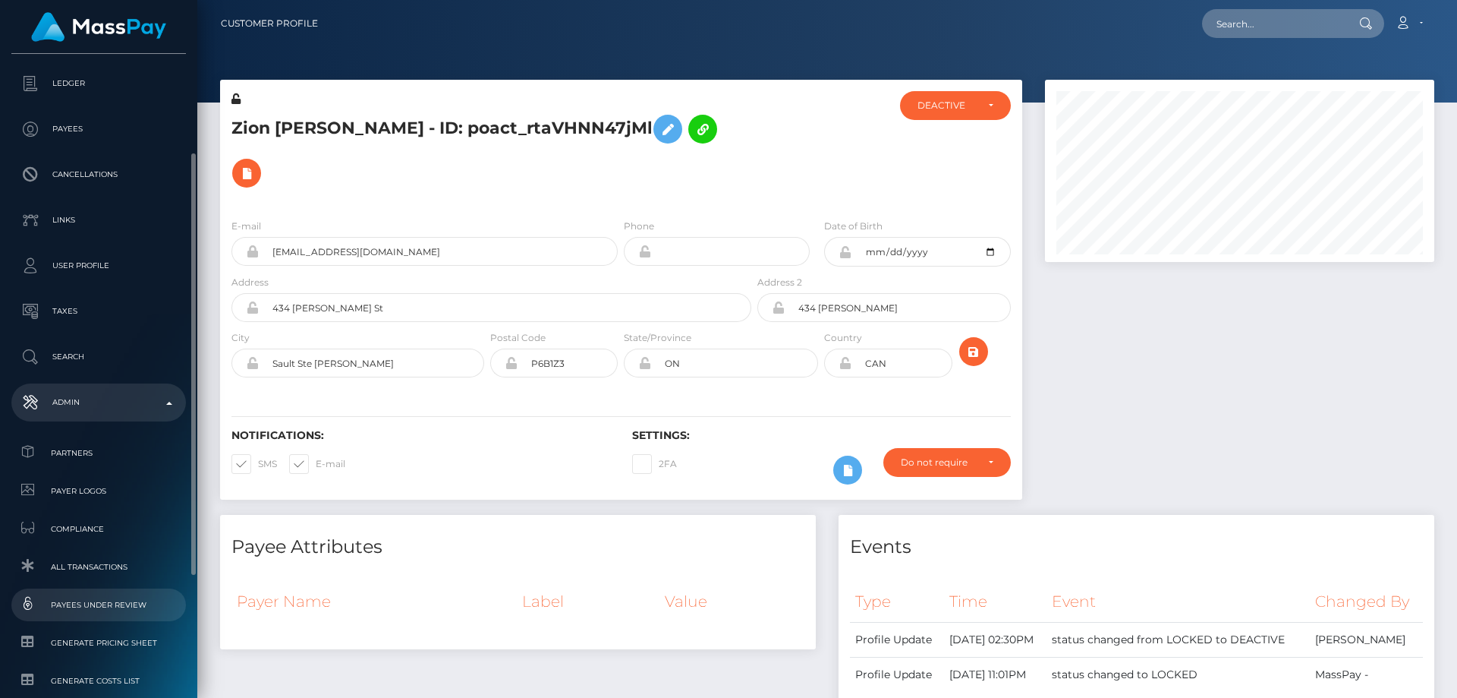
click at [141, 607] on span "Payees under Review" at bounding box center [98, 604] width 162 height 17
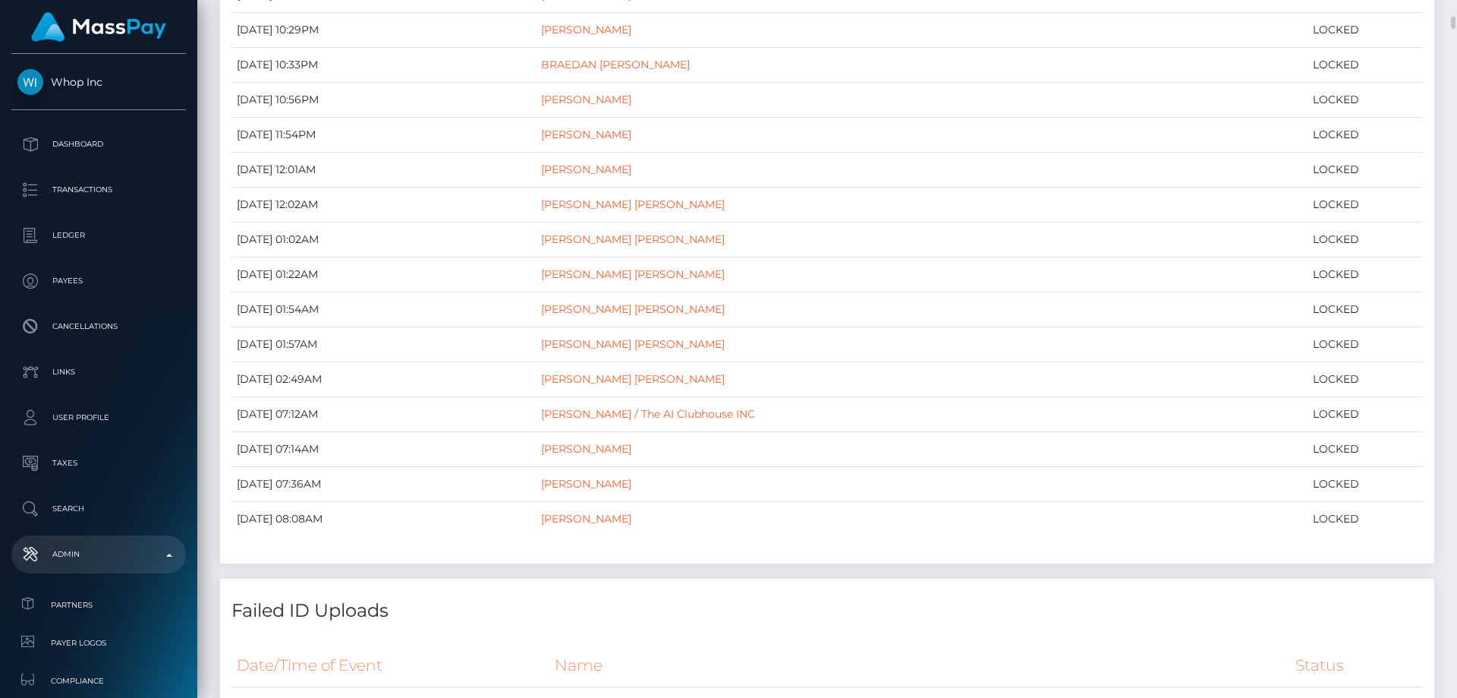
scroll to position [835, 0]
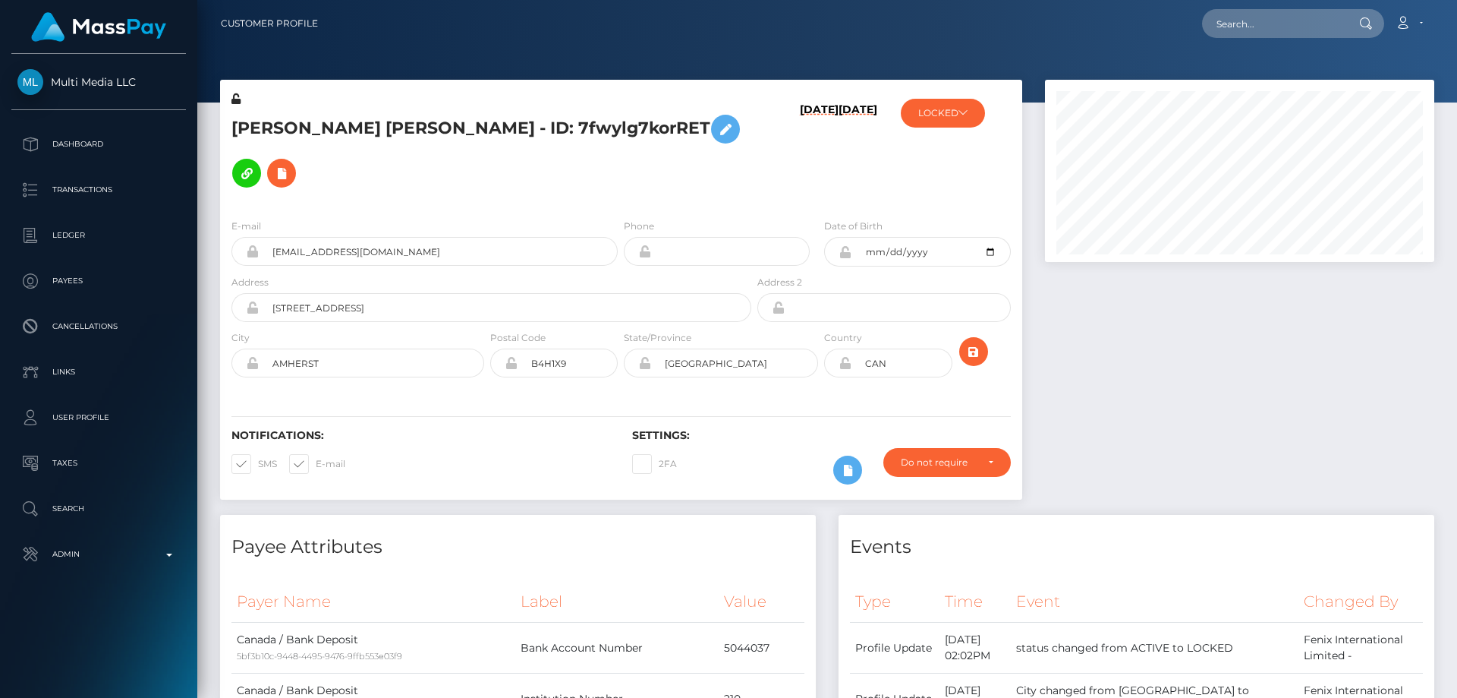
scroll to position [182, 390]
click at [468, 161] on h5 "[PERSON_NAME] [PERSON_NAME] - ID: 7fwylg7korRET" at bounding box center [487, 151] width 512 height 88
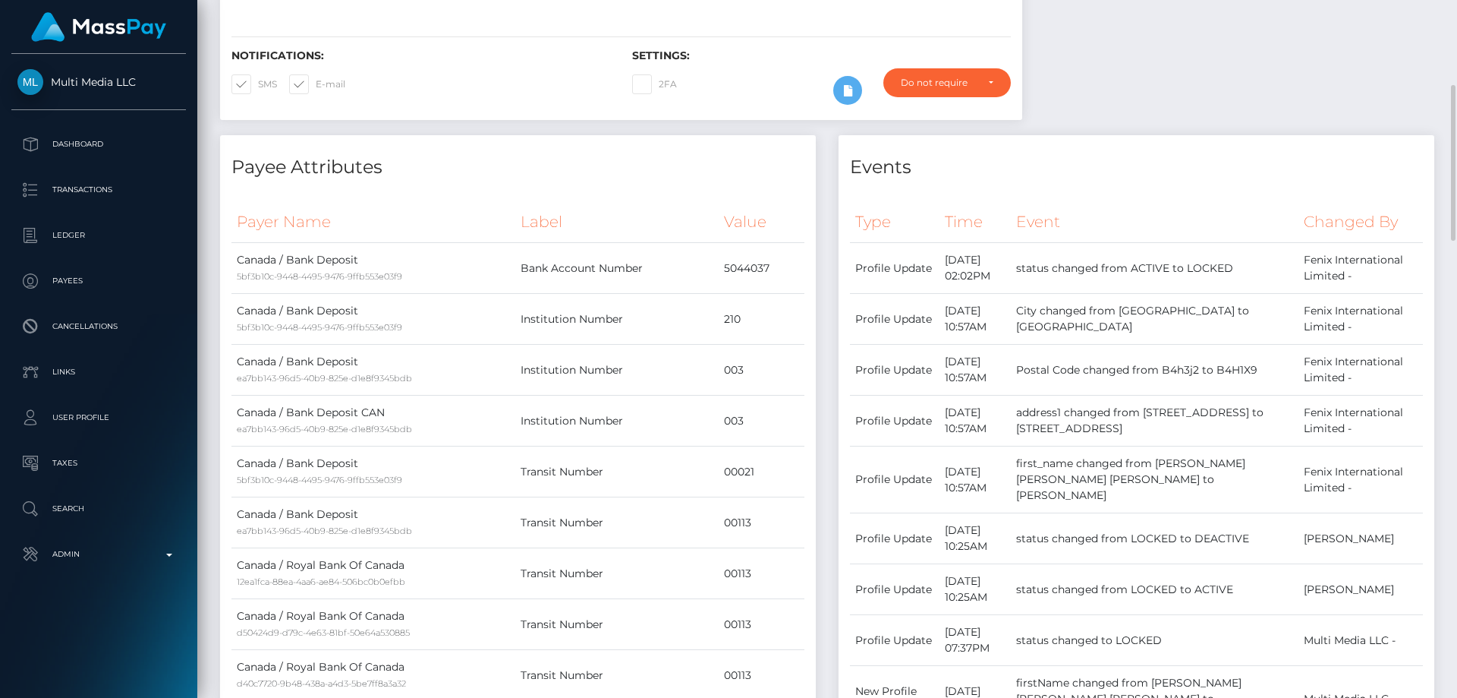
scroll to position [0, 0]
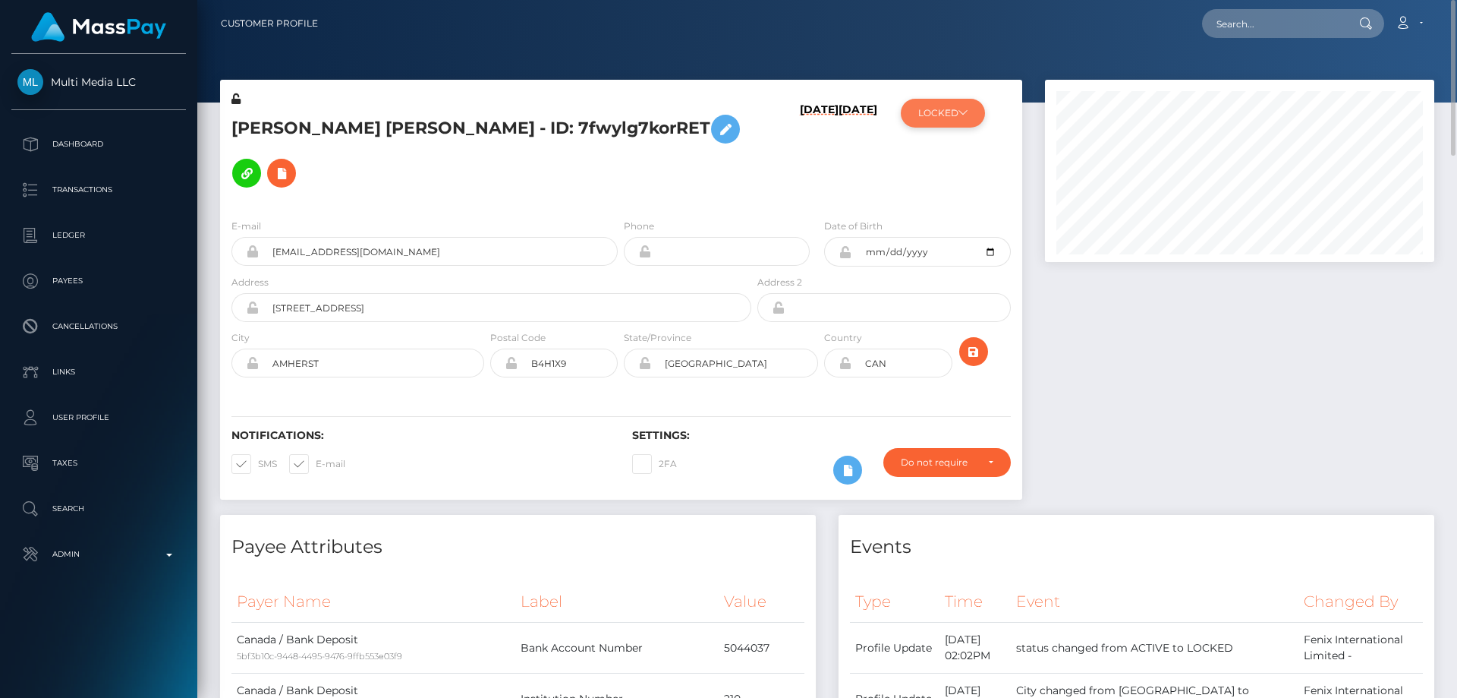
click at [926, 114] on button "LOCKED" at bounding box center [943, 113] width 84 height 29
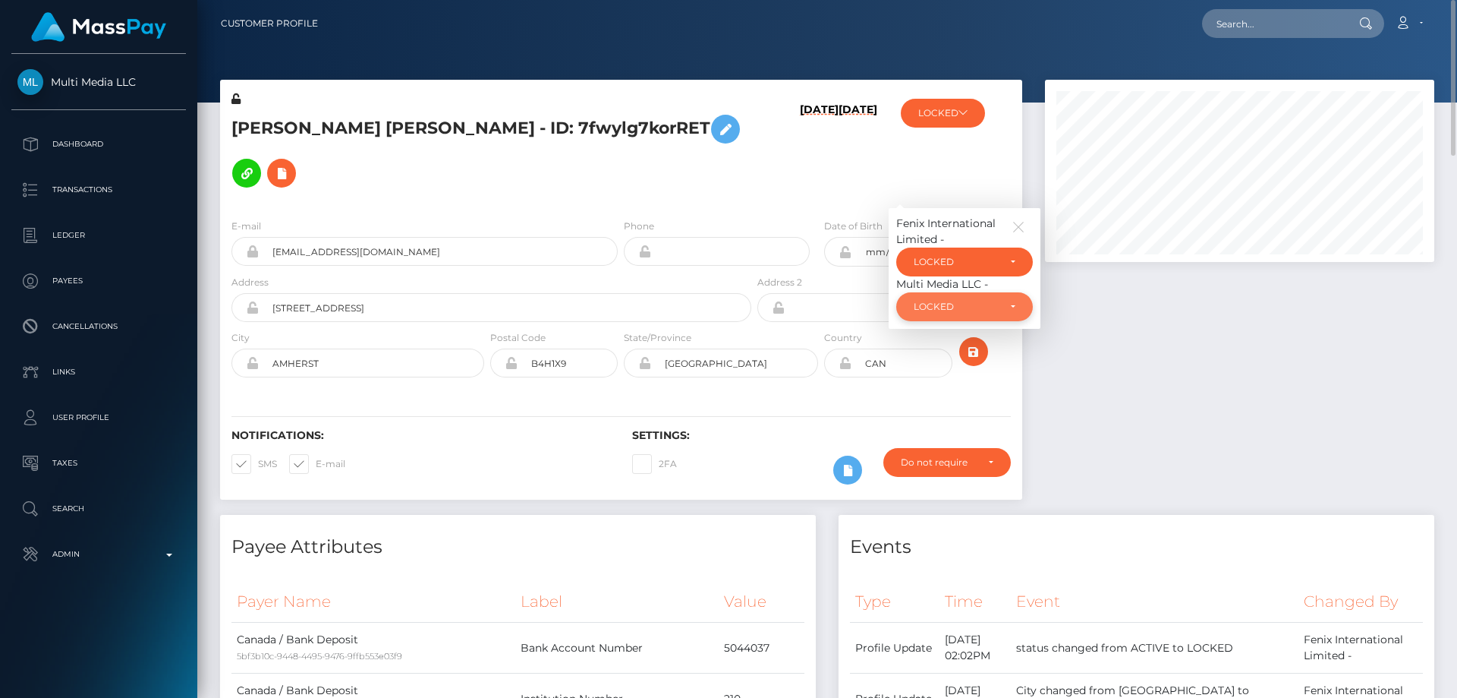
click at [967, 301] on div "LOCKED" at bounding box center [956, 307] width 84 height 12
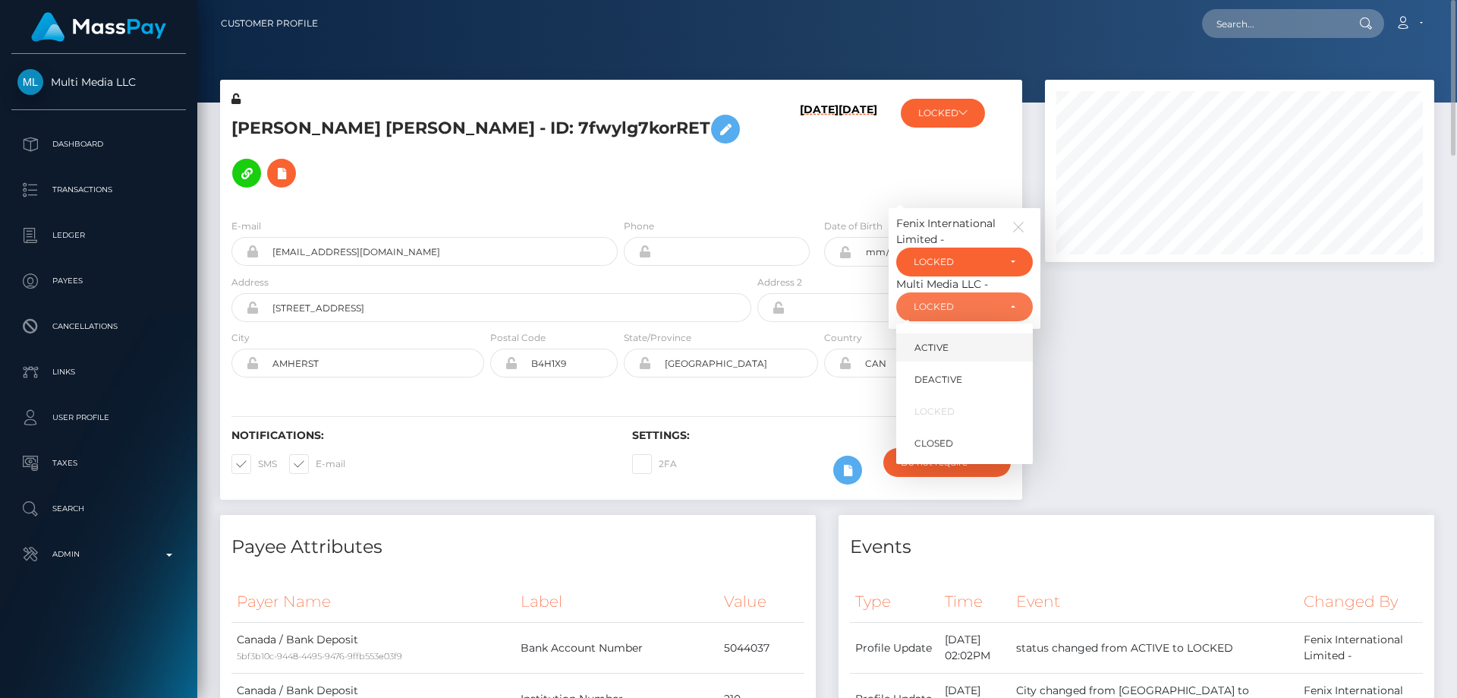
scroll to position [182, 390]
click at [961, 373] on span "DEACTIVE" at bounding box center [939, 380] width 48 height 14
select select "DEACTIVE"
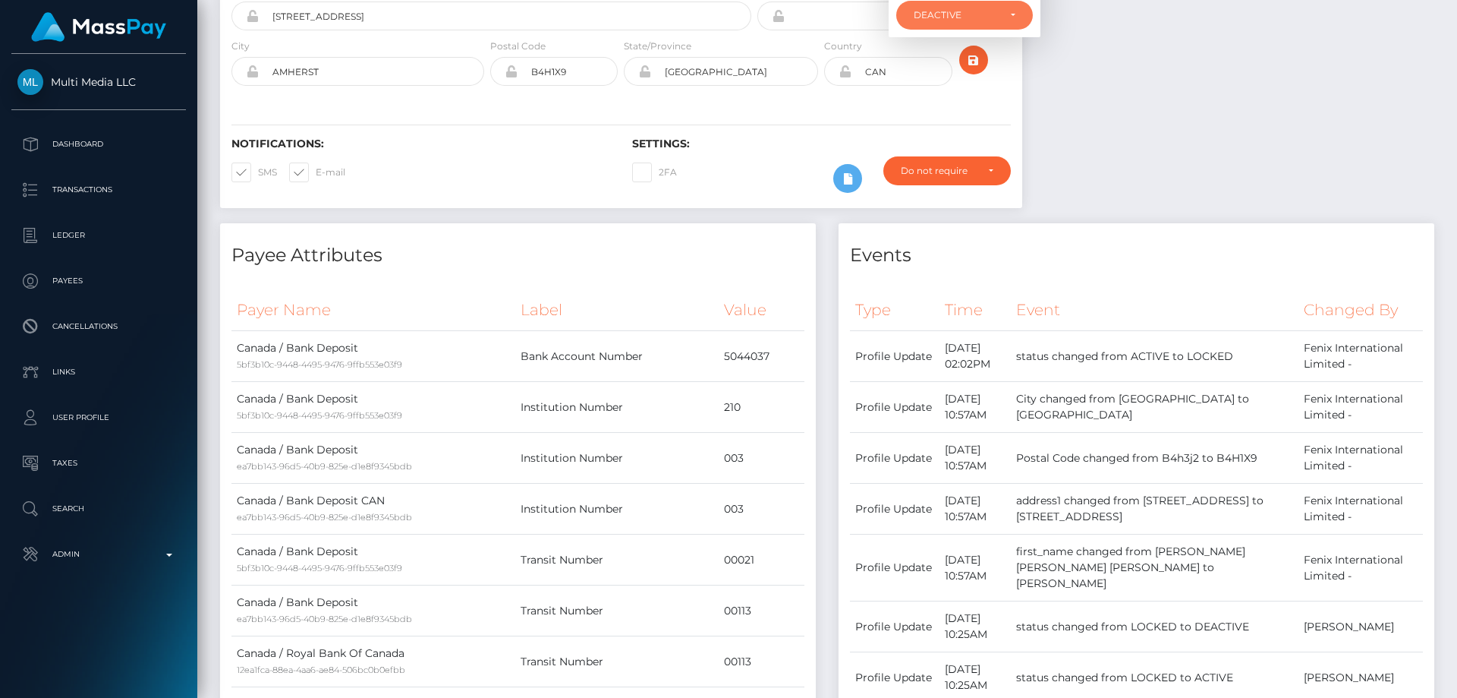
scroll to position [0, 0]
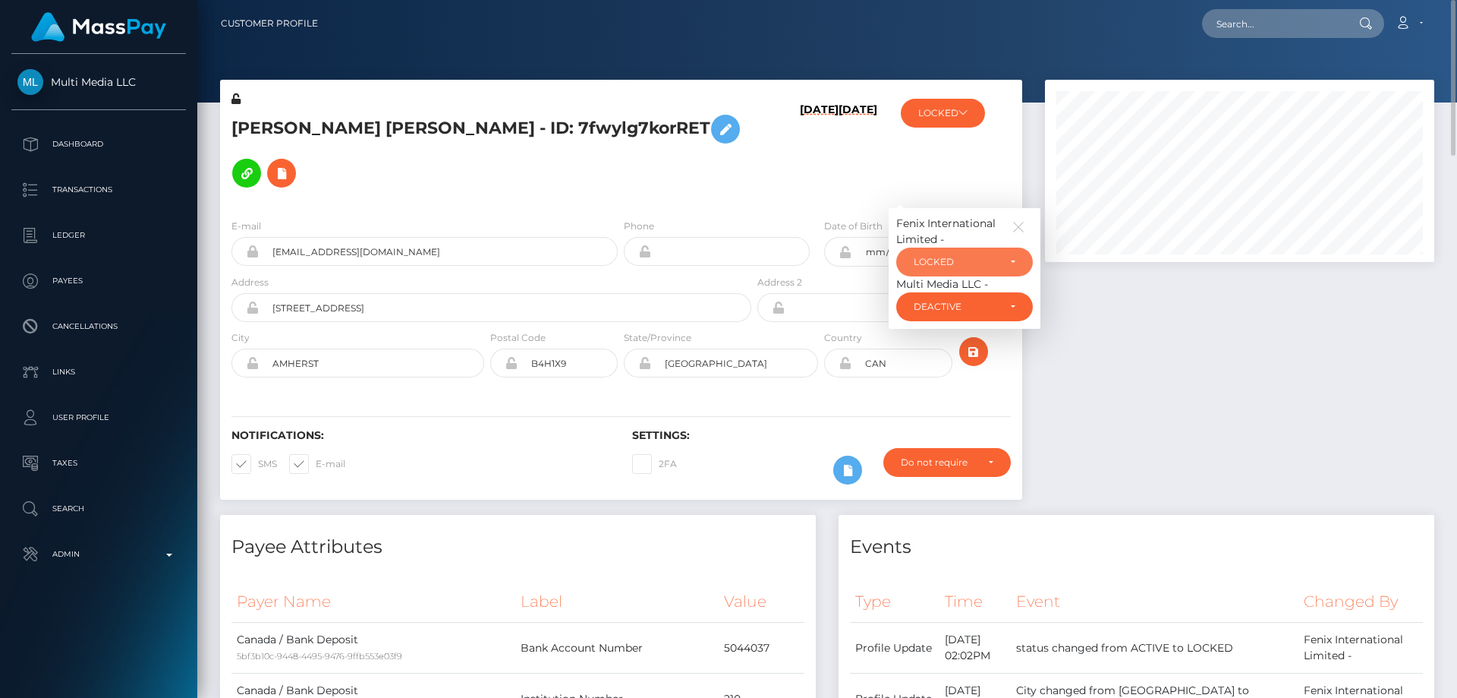
drag, startPoint x: 959, startPoint y: 238, endPoint x: 923, endPoint y: 249, distance: 37.4
click at [959, 256] on div "LOCKED" at bounding box center [956, 262] width 84 height 12
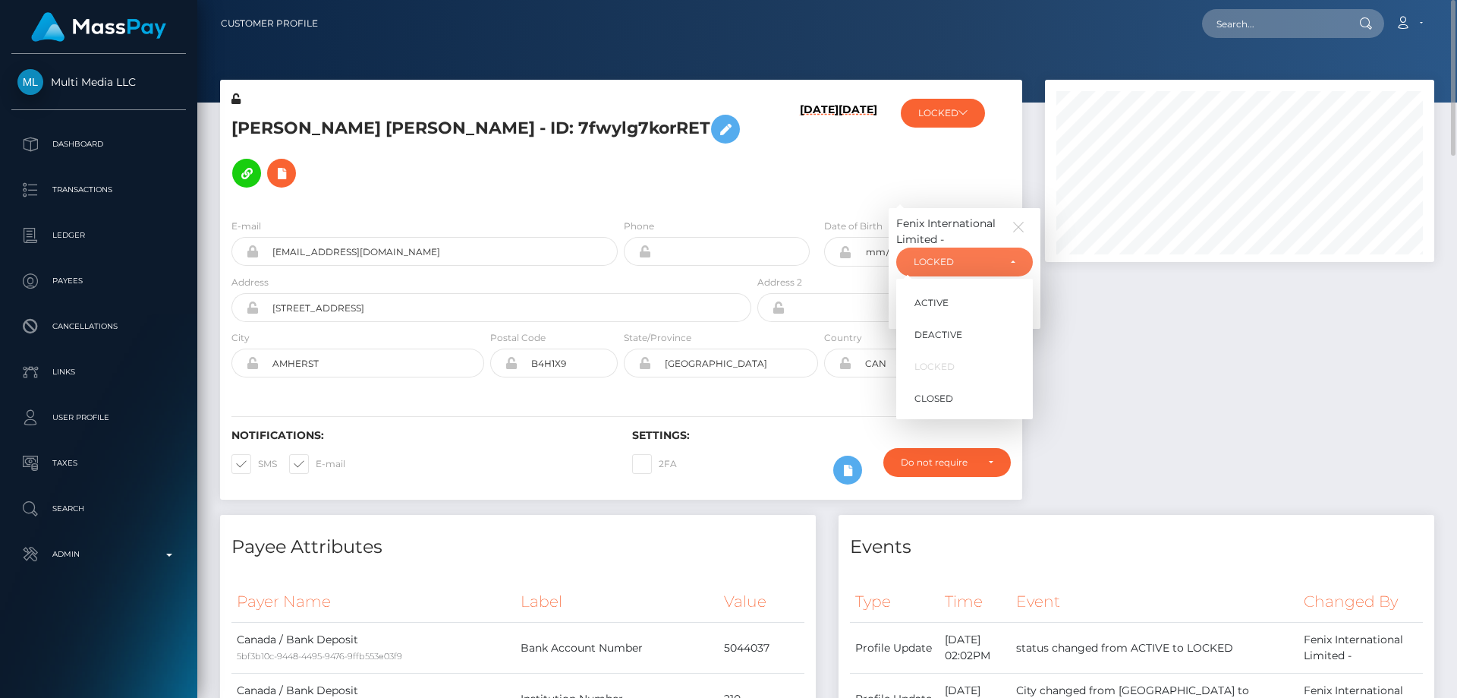
scroll to position [182, 390]
click at [937, 296] on span "ACTIVE" at bounding box center [932, 303] width 34 height 14
select select "ACTIVE"
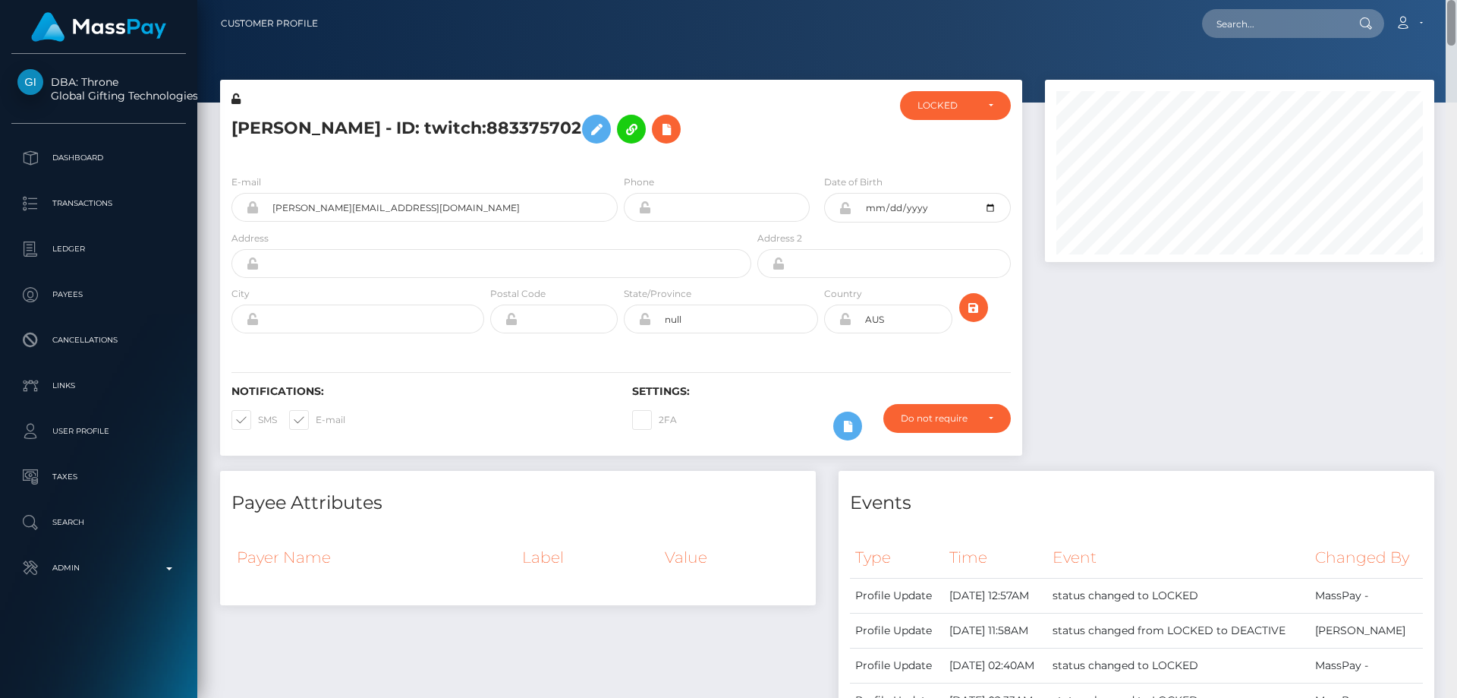
drag, startPoint x: 1450, startPoint y: 231, endPoint x: 1457, endPoint y: -92, distance: 323.4
click at [1457, 0] on html "DBA: Throne Global Gifting Technologies Inc Dashboard Transactions Ledger Payee…" at bounding box center [728, 349] width 1457 height 698
click at [952, 112] on div "LOCKED" at bounding box center [955, 105] width 111 height 29
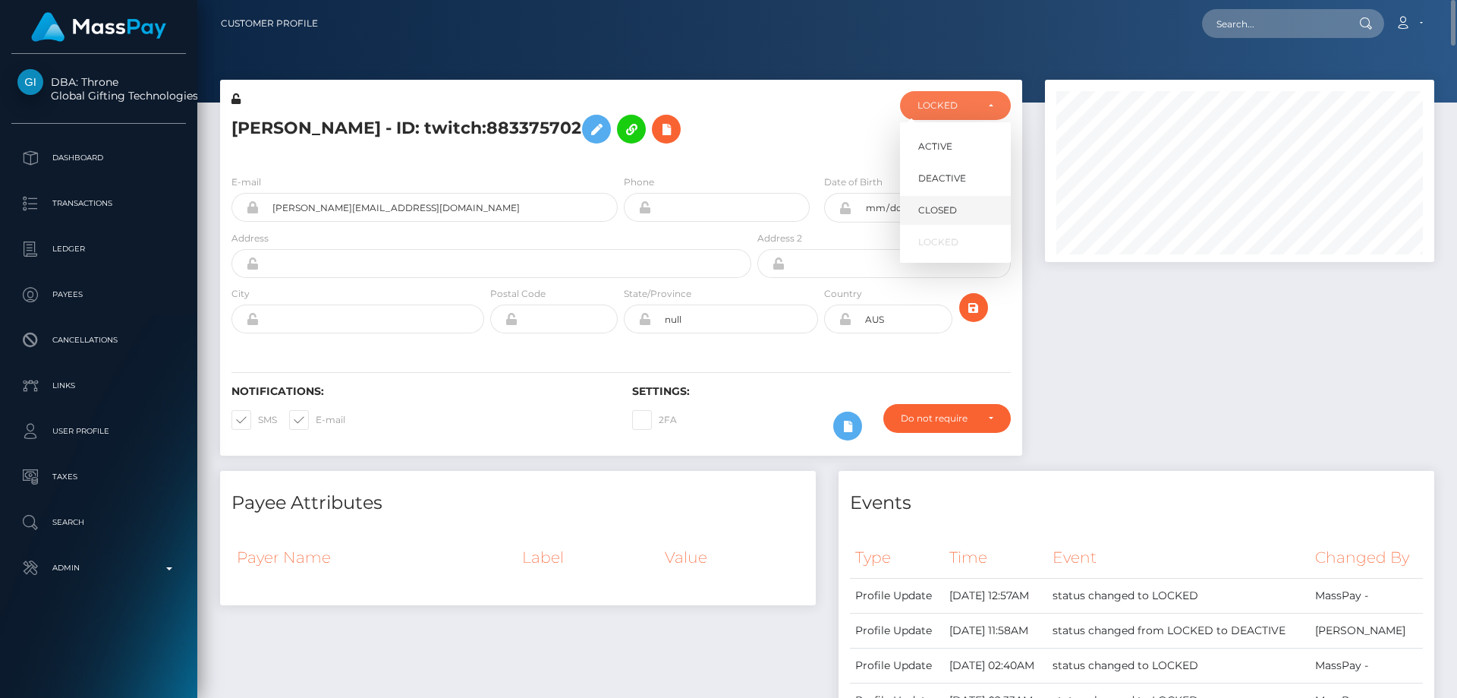
click at [941, 214] on span "CLOSED" at bounding box center [937, 210] width 39 height 14
select select "CLOSED"
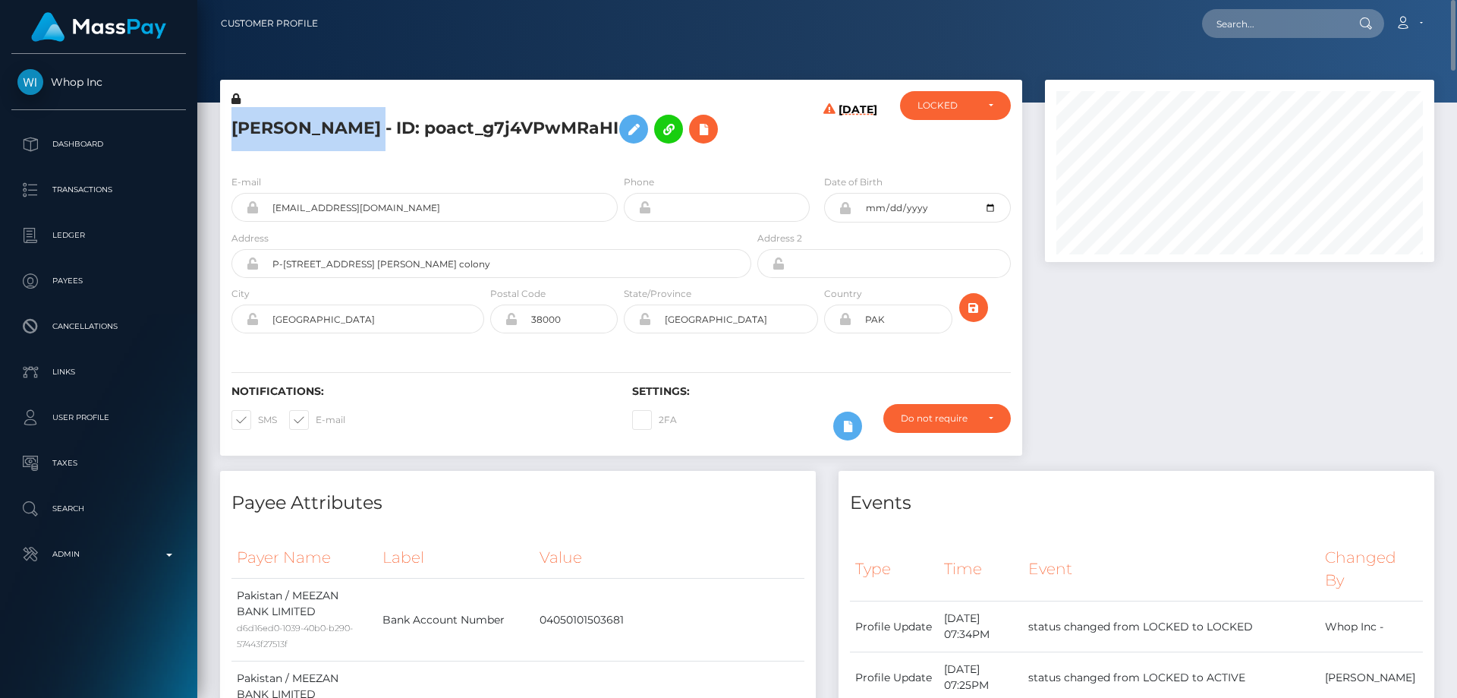
drag, startPoint x: 414, startPoint y: 126, endPoint x: 235, endPoint y: 125, distance: 178.4
click at [235, 125] on h5 "[PERSON_NAME] - ID: poact_g7j4VPwMRaHI" at bounding box center [487, 129] width 512 height 44
copy h5 "MUHAMMAD AHMAD"
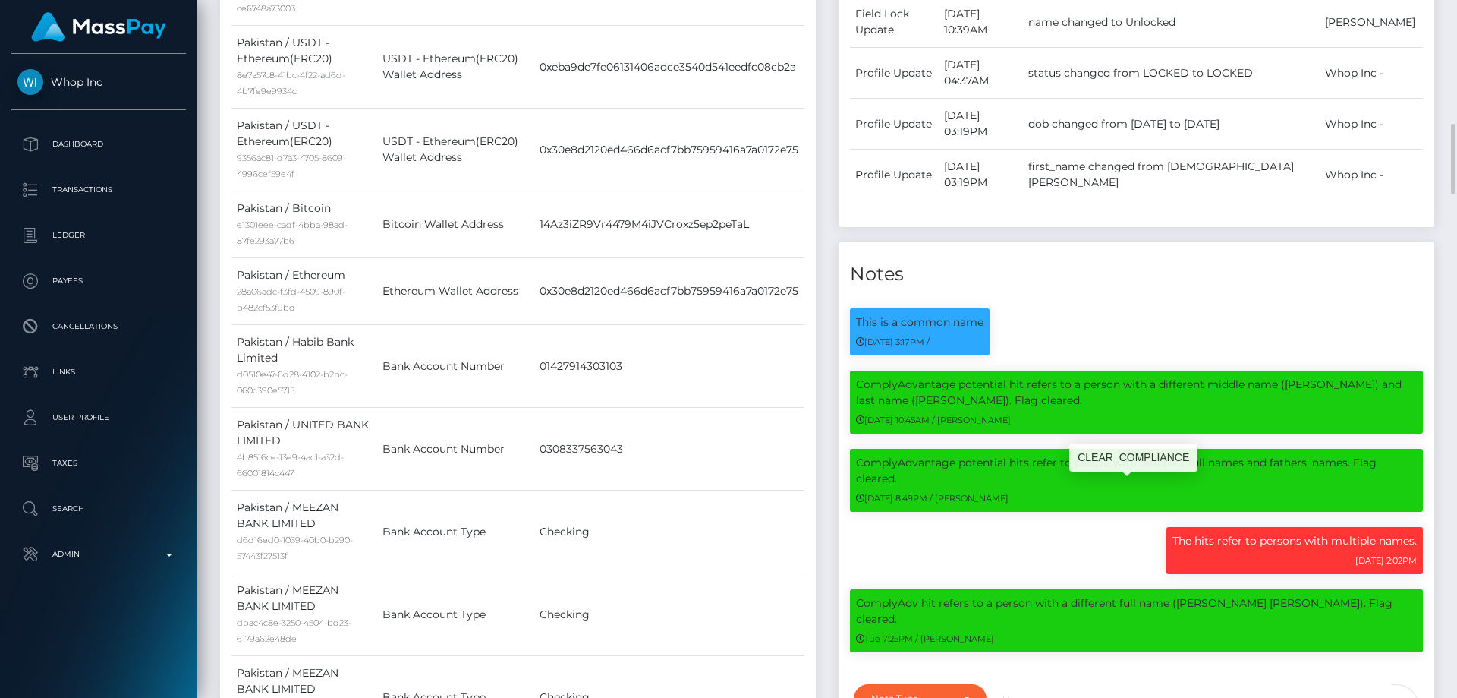
scroll to position [1518, 0]
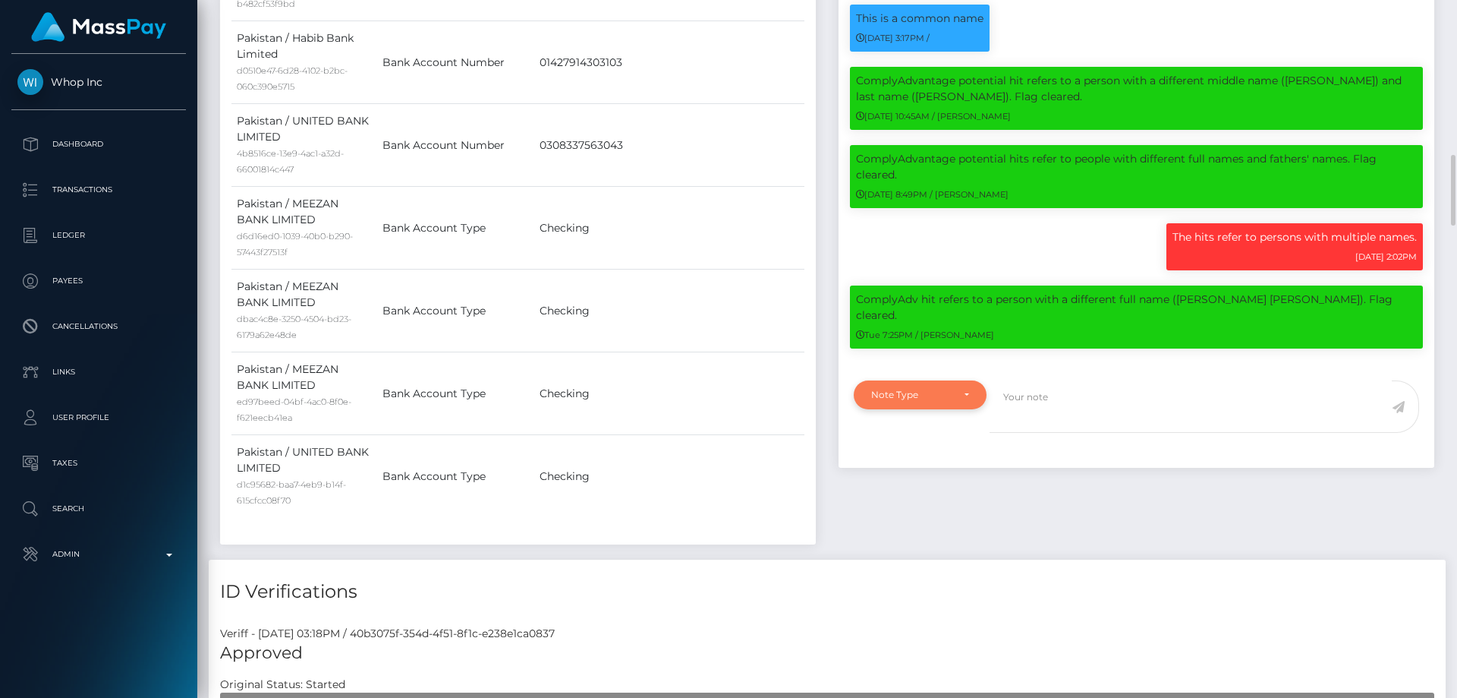
click at [898, 409] on div "Note Type" at bounding box center [920, 394] width 133 height 29
click at [906, 506] on span "Clear Compliance" at bounding box center [912, 500] width 81 height 14
select select "CLEAR_COMPLIANCE"
paste textarea "The hit refers to a person with a different First Name ( Haseeb )."
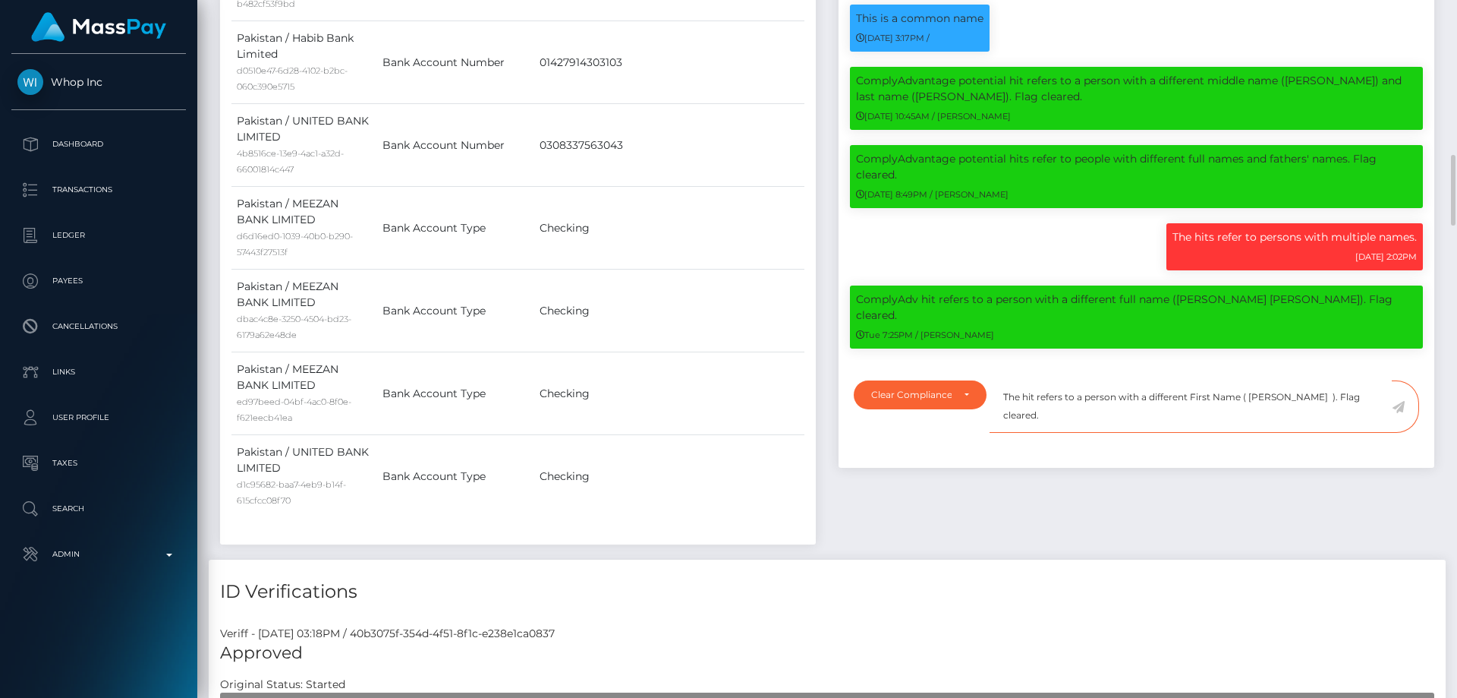
type textarea "The hit refers to a person with a different First Name ( [PERSON_NAME] ). Flag …"
click at [1399, 413] on icon at bounding box center [1398, 407] width 13 height 12
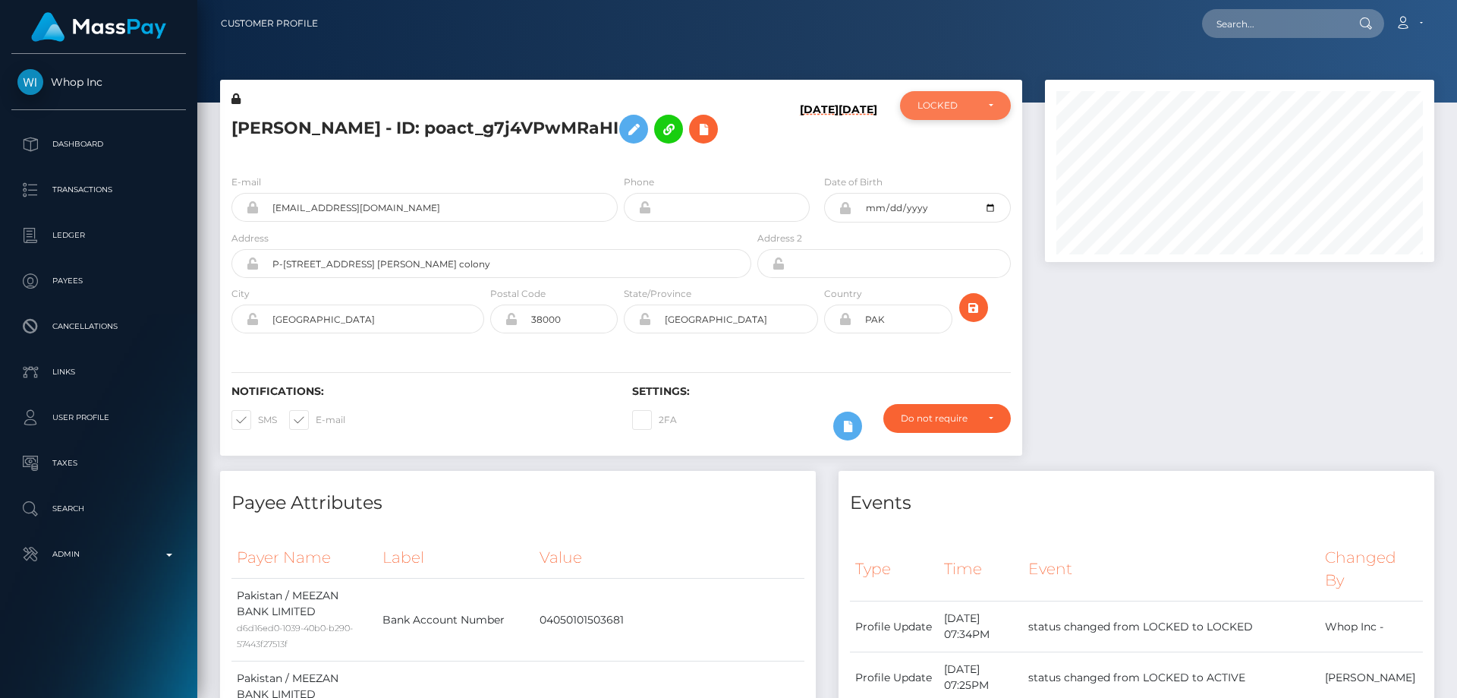
scroll to position [758826, 758619]
click at [978, 108] on div "LOCKED" at bounding box center [956, 105] width 76 height 12
click at [950, 146] on span "ACTIVE" at bounding box center [935, 147] width 34 height 14
select select "ACTIVE"
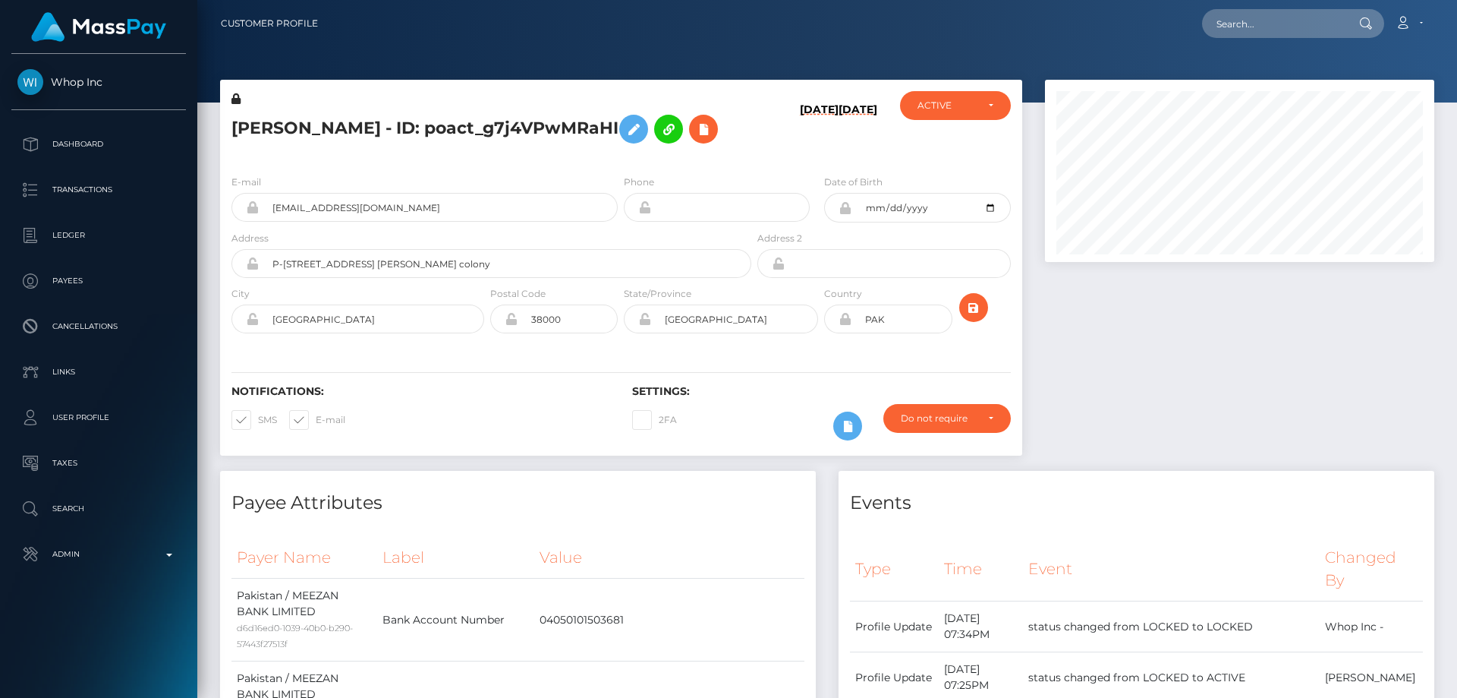
click at [448, 151] on h5 "[PERSON_NAME] - ID: poact_g7j4VPwMRaHI" at bounding box center [487, 129] width 512 height 44
